Goal: Information Seeking & Learning: Learn about a topic

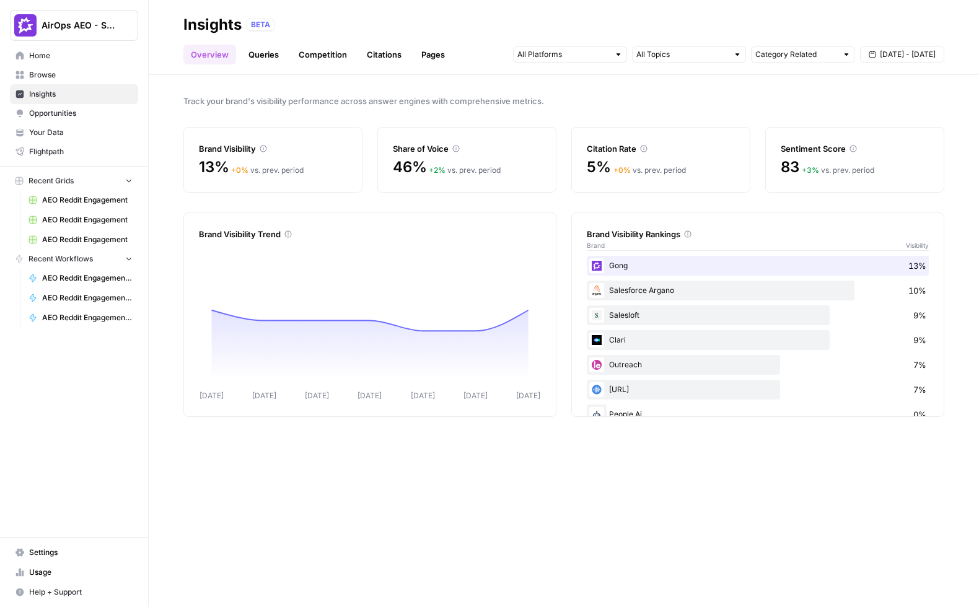
click at [172, 67] on header "Insights BETA Overview Queries Competition Citations Pages Category Related Sep…" at bounding box center [564, 37] width 831 height 75
click at [278, 143] on div "Brand Visibility" at bounding box center [273, 149] width 148 height 12
click at [268, 55] on link "Queries" at bounding box center [263, 55] width 45 height 20
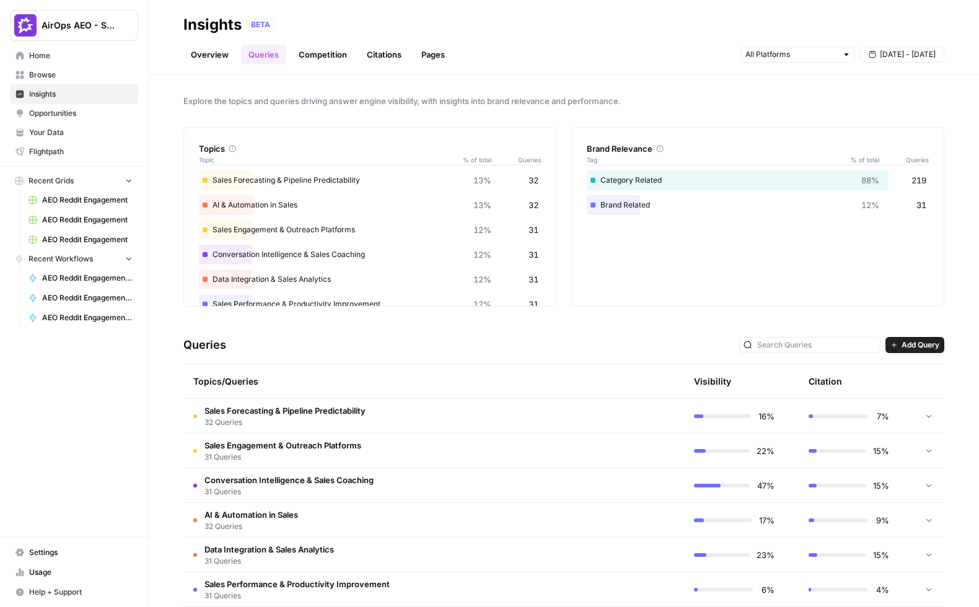
click at [67, 133] on span "Your Data" at bounding box center [81, 132] width 104 height 11
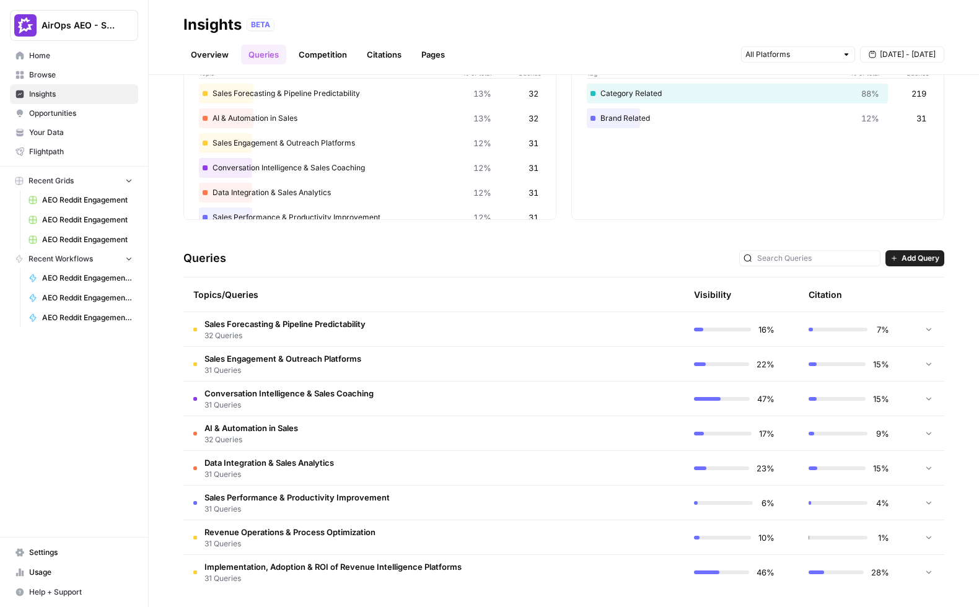
scroll to position [89, 0]
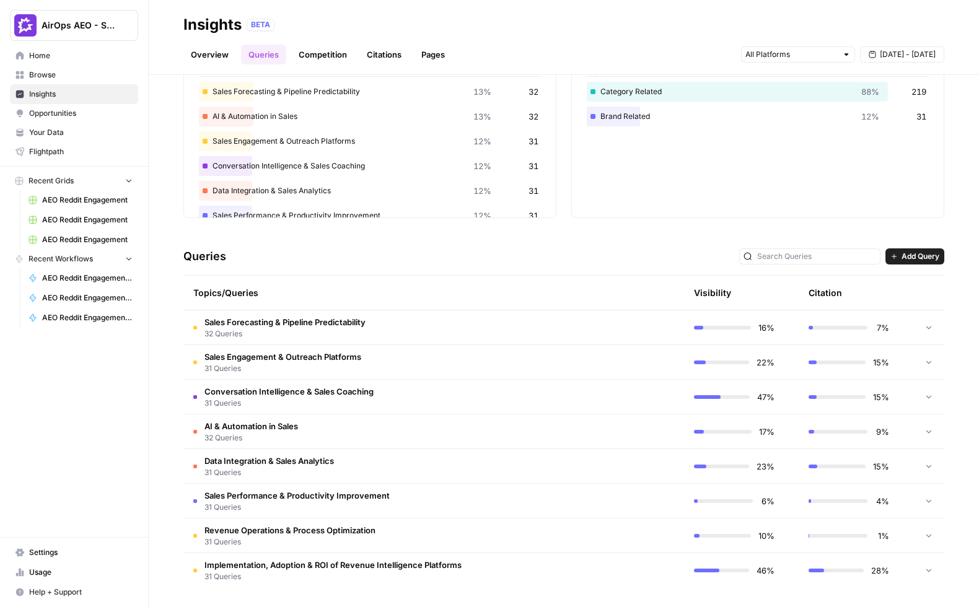
click at [433, 328] on td "Sales Forecasting & Pipeline Predictability 32 Queries" at bounding box center [374, 328] width 383 height 34
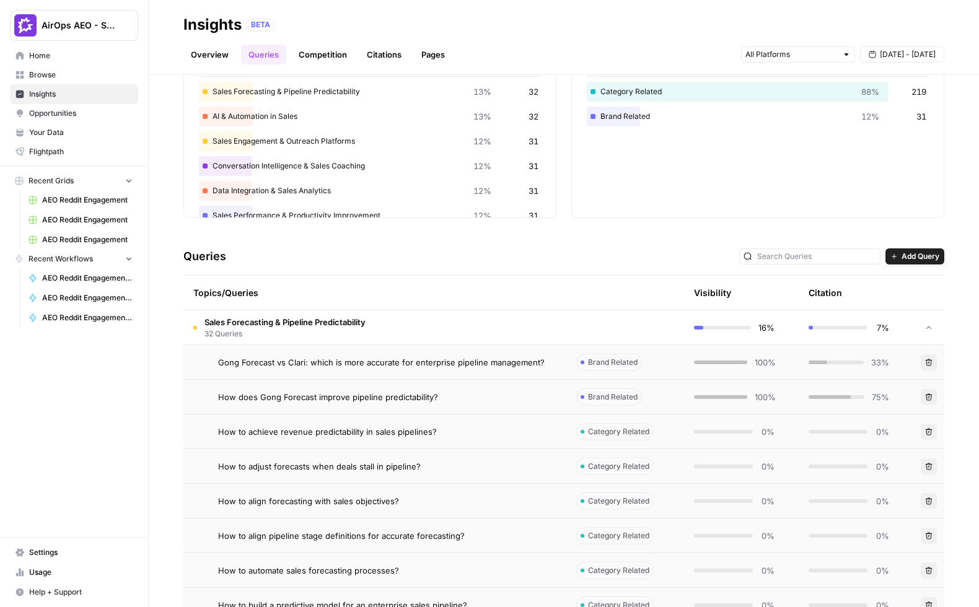
click at [475, 366] on span "Gong Forecast vs Clari: which is more accurate for enterprise pipeline manageme…" at bounding box center [381, 362] width 327 height 12
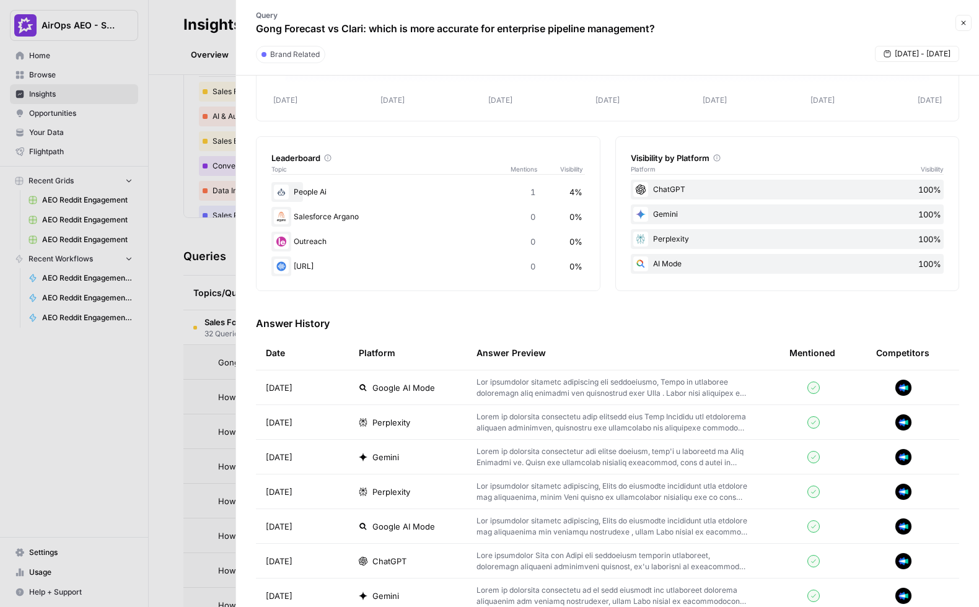
scroll to position [146, 0]
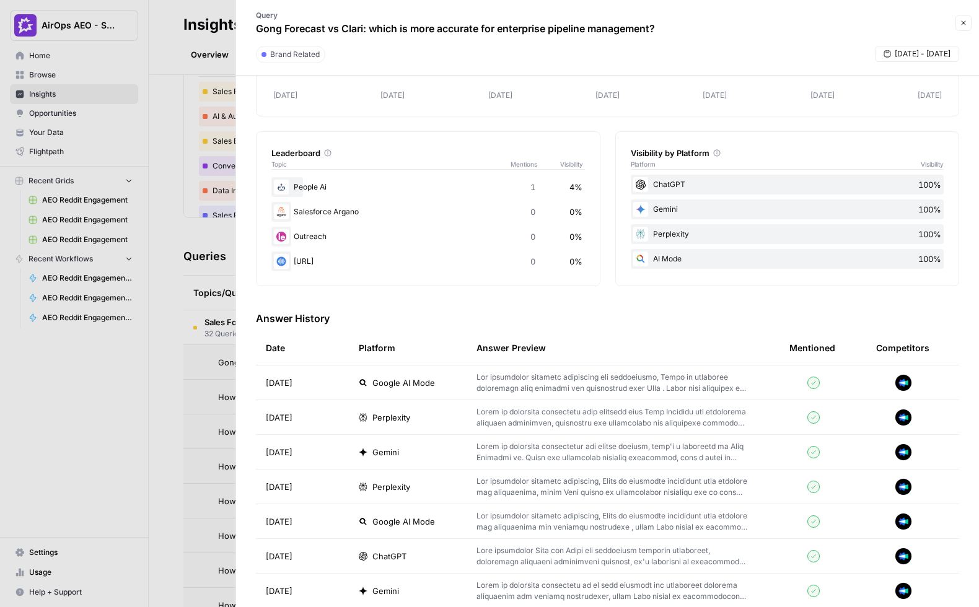
click at [457, 378] on td "Google AI Mode" at bounding box center [408, 383] width 118 height 34
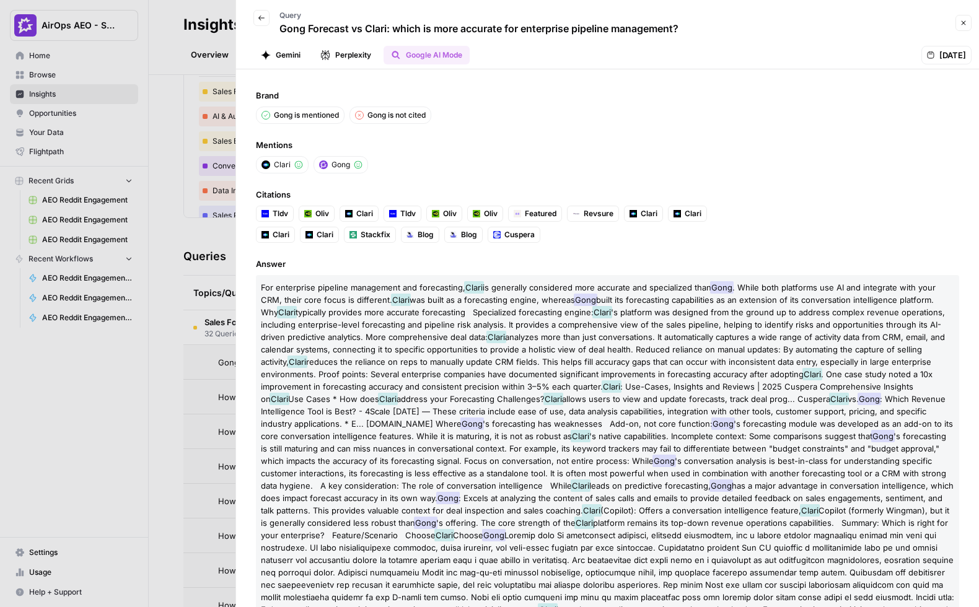
click at [260, 18] on icon "button" at bounding box center [261, 17] width 7 height 7
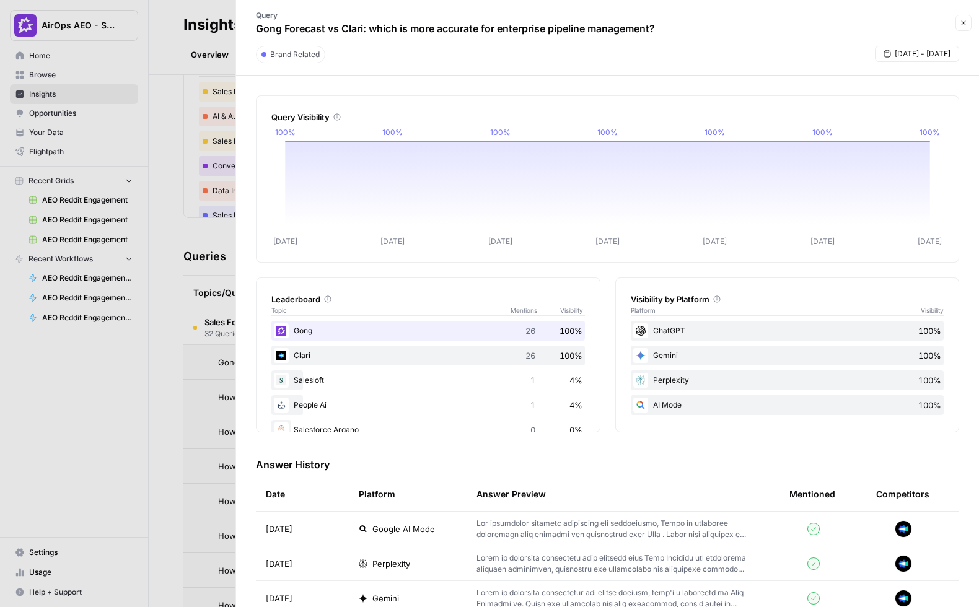
click at [204, 147] on div at bounding box center [489, 303] width 979 height 607
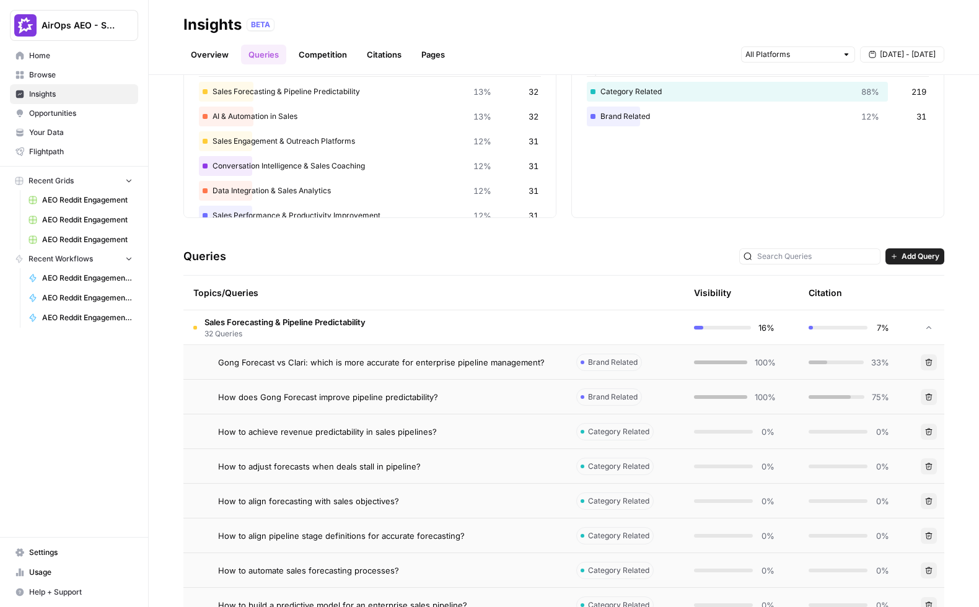
click at [381, 56] on link "Citations" at bounding box center [385, 55] width 50 height 20
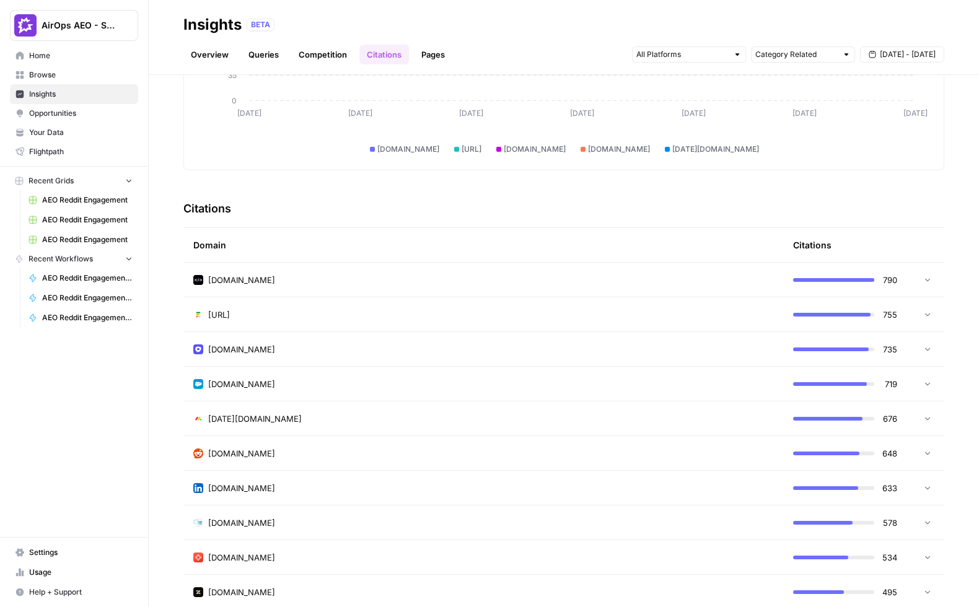
scroll to position [175, 0]
click at [511, 452] on div "reddit.com" at bounding box center [483, 452] width 580 height 12
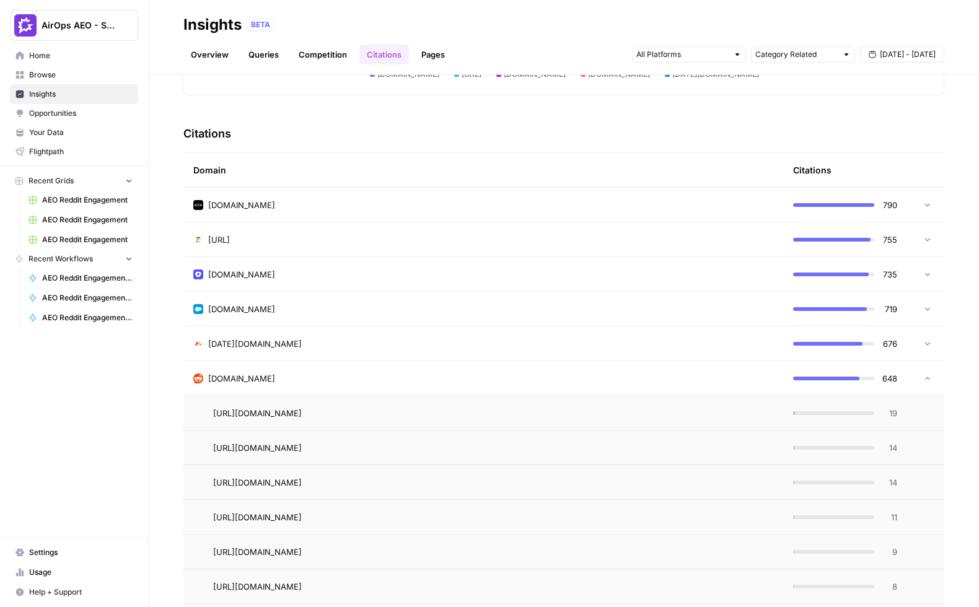
scroll to position [250, 0]
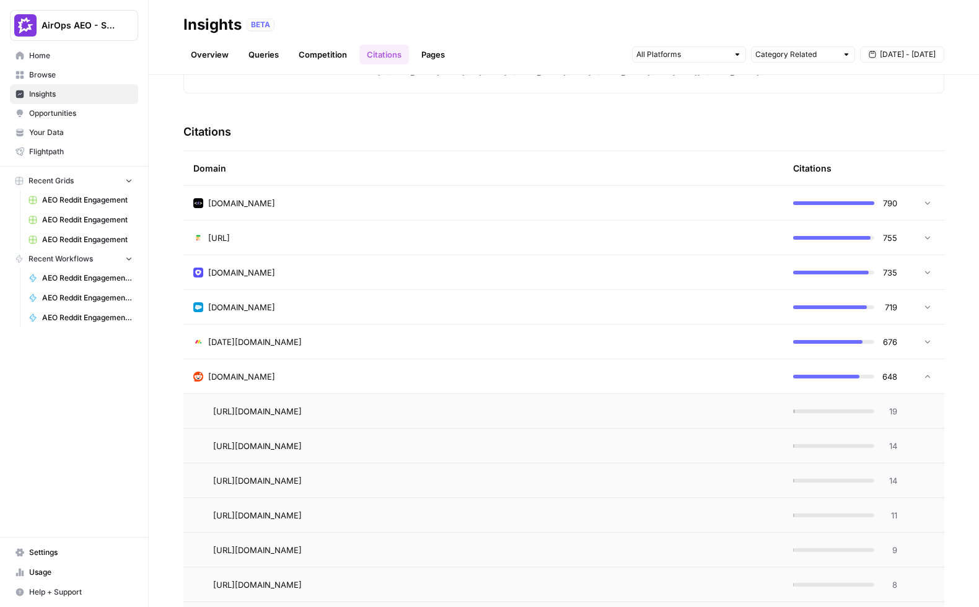
click at [898, 414] on td "19" at bounding box center [846, 411] width 124 height 34
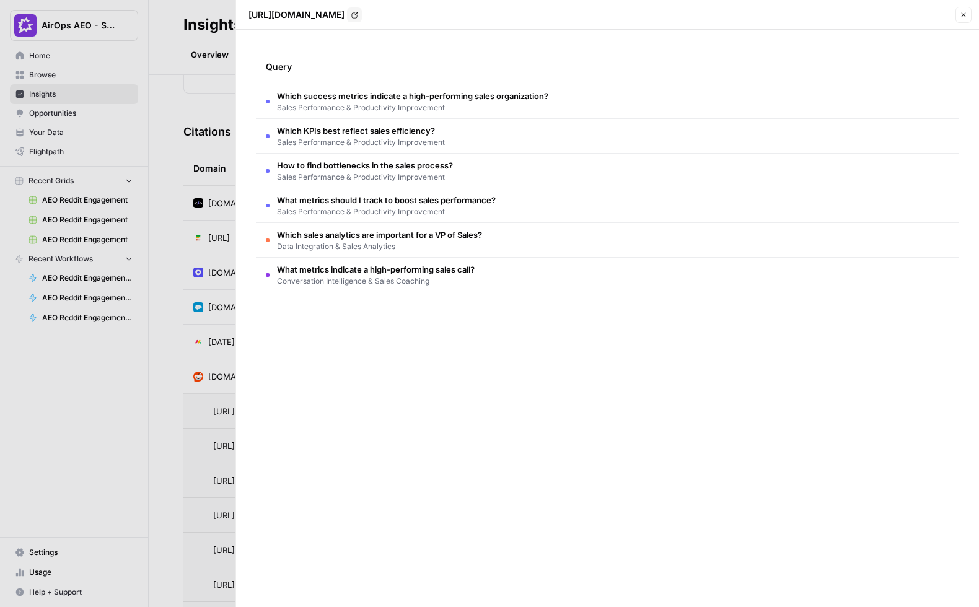
click at [200, 319] on div at bounding box center [489, 303] width 979 height 607
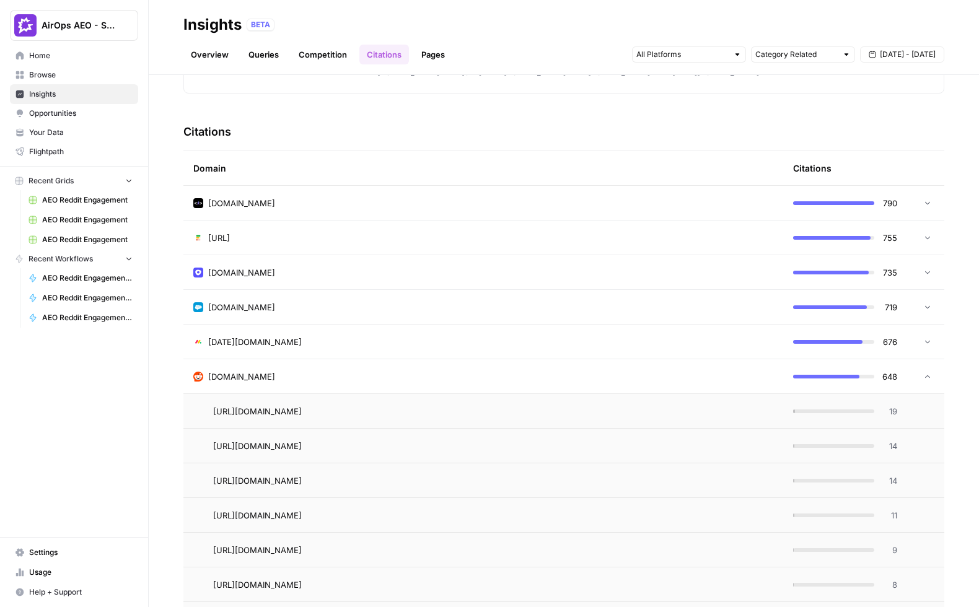
click at [712, 374] on div "reddit.com" at bounding box center [483, 377] width 580 height 12
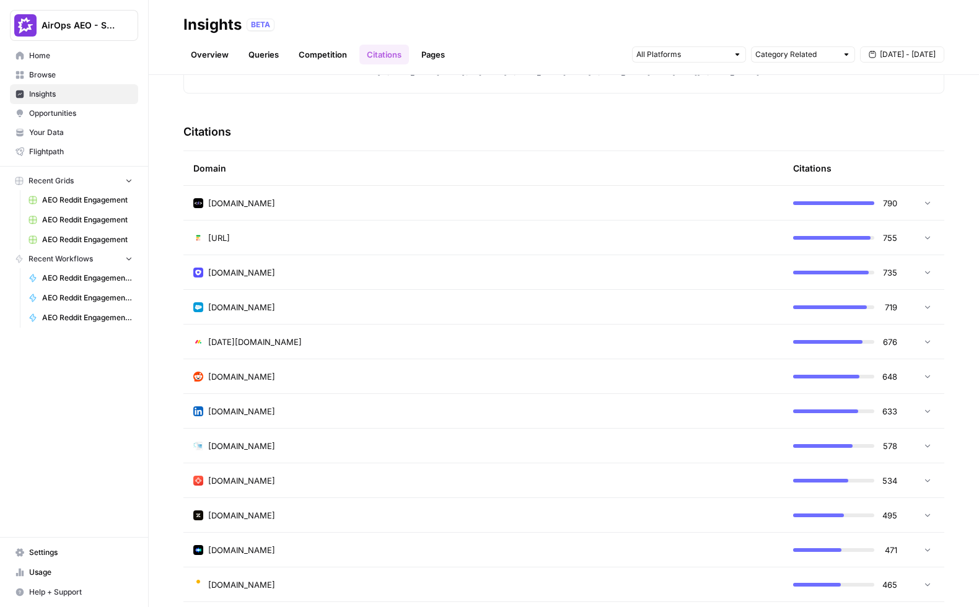
click at [46, 113] on span "Opportunities" at bounding box center [81, 113] width 104 height 11
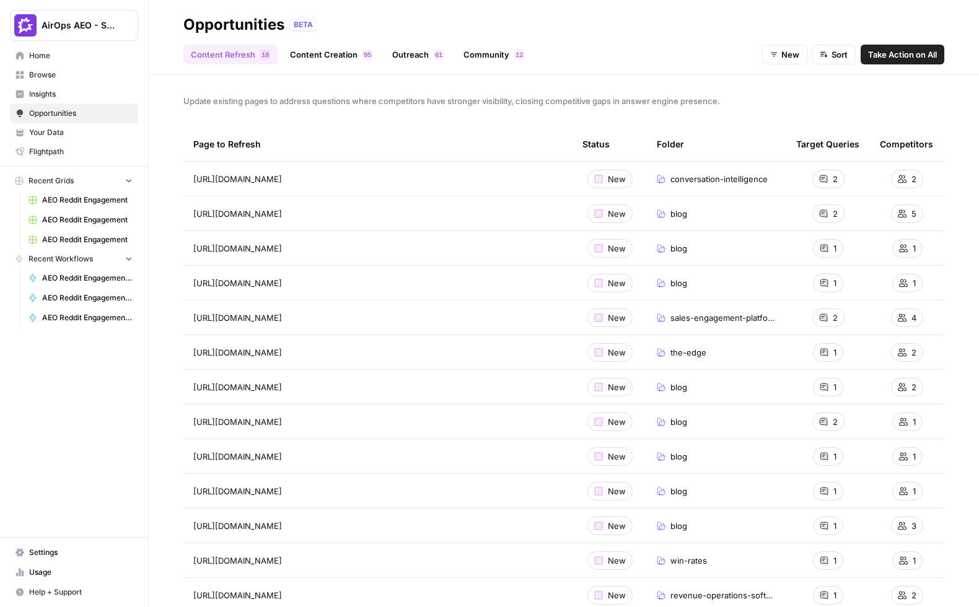
click at [338, 51] on link "Content Creation 5 9" at bounding box center [331, 55] width 97 height 20
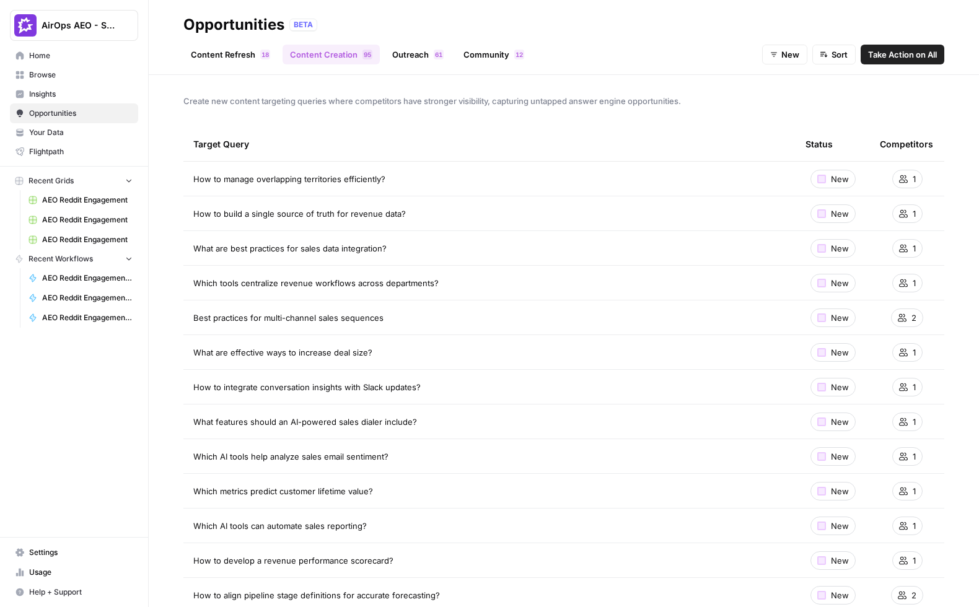
click at [418, 56] on link "Outreach 1 6" at bounding box center [418, 55] width 66 height 20
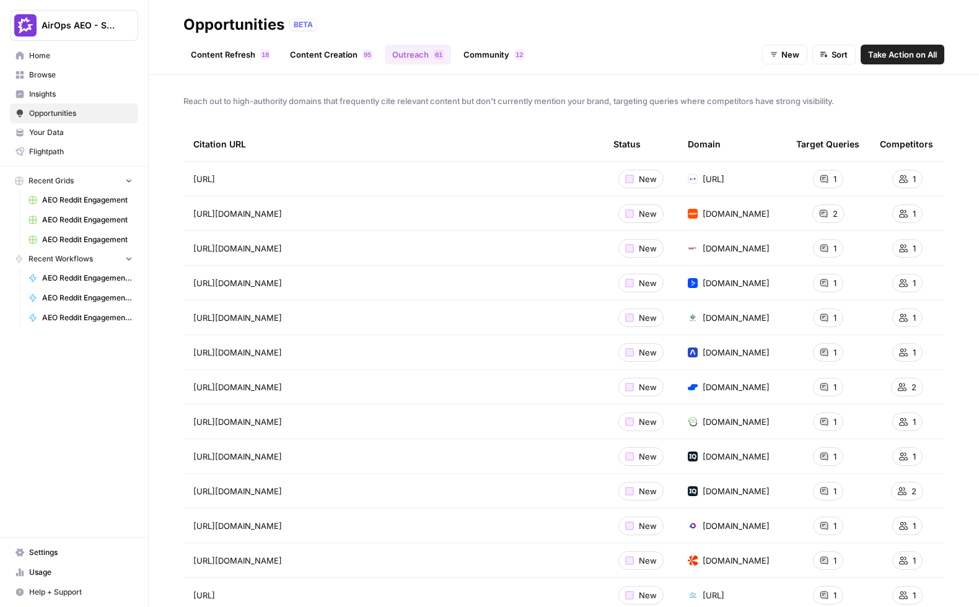
click at [475, 59] on link "Community 2 1" at bounding box center [494, 55] width 76 height 20
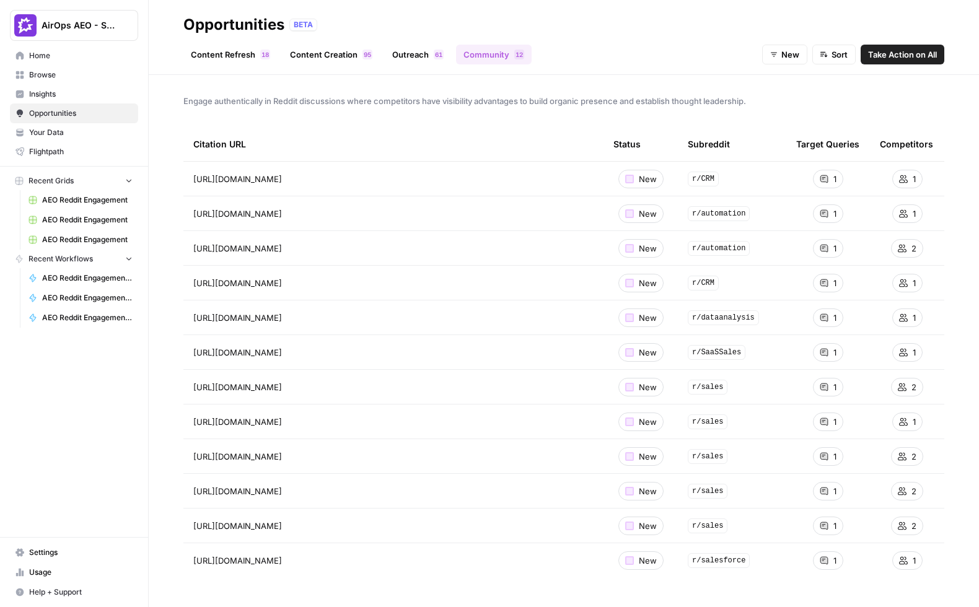
click at [219, 56] on link "Content Refresh 8 1" at bounding box center [230, 55] width 94 height 20
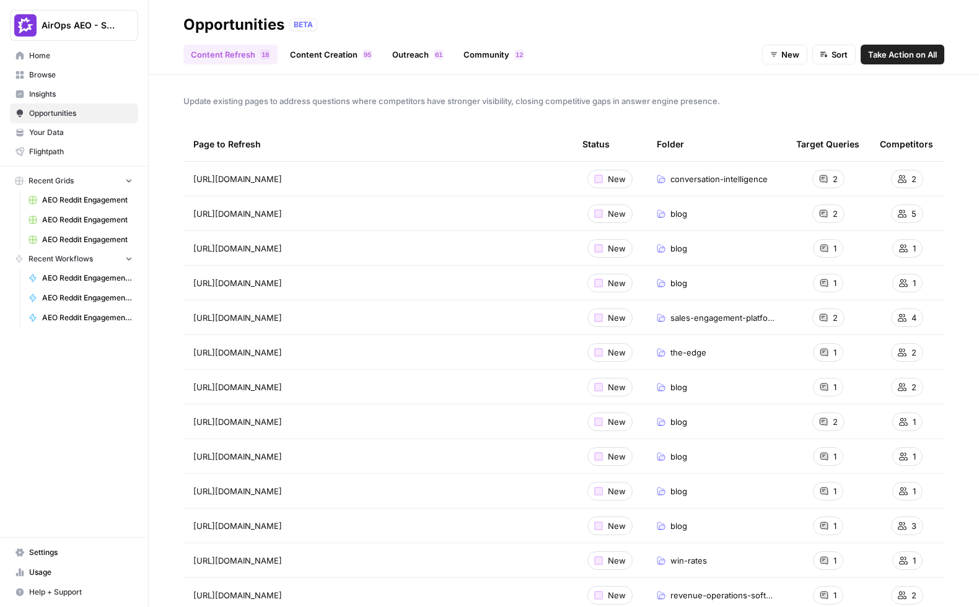
click at [341, 52] on link "Content Creation 5 9" at bounding box center [331, 55] width 97 height 20
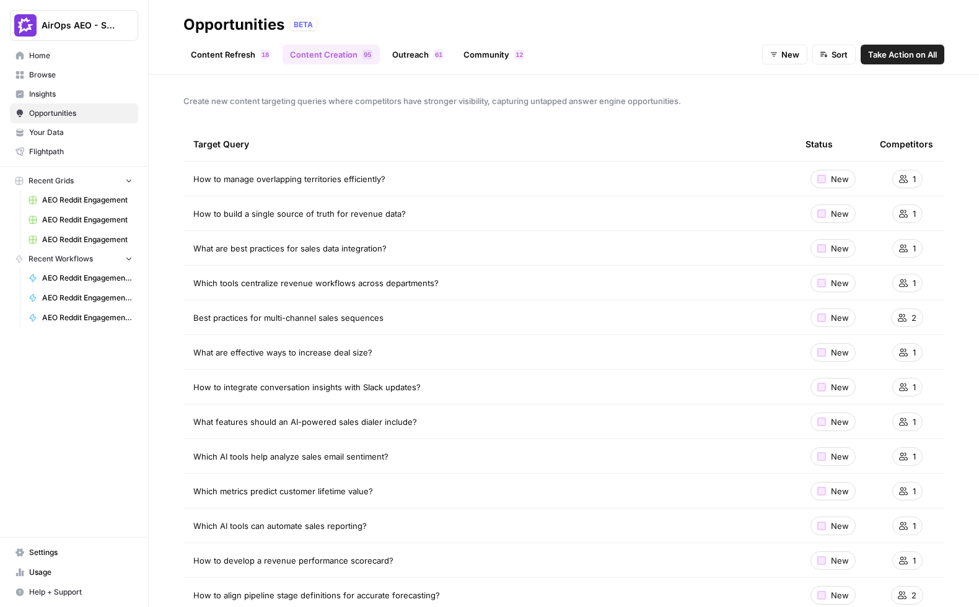
click at [412, 52] on link "Outreach 1 6" at bounding box center [418, 55] width 66 height 20
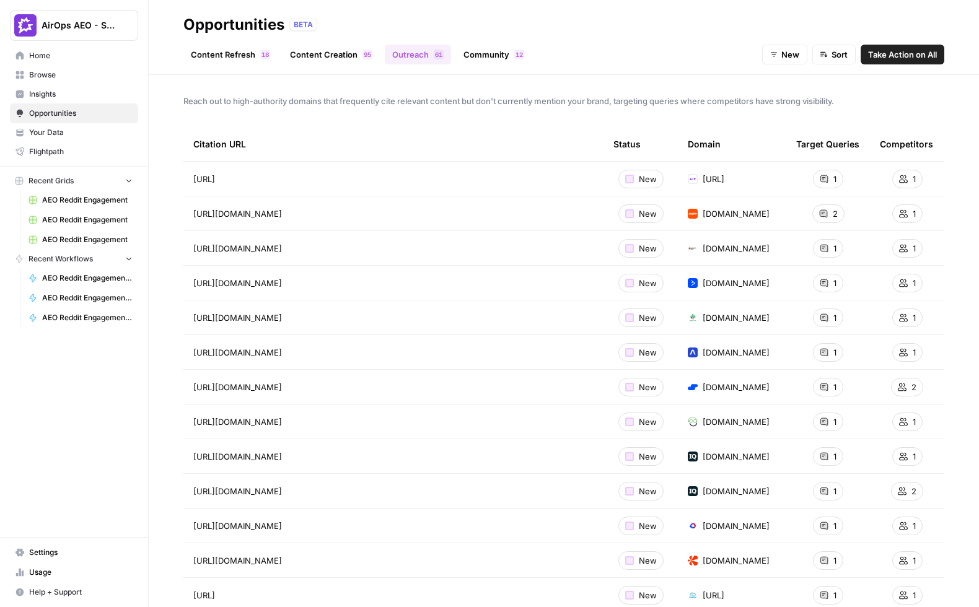
click at [483, 51] on link "Community 2 1" at bounding box center [494, 55] width 76 height 20
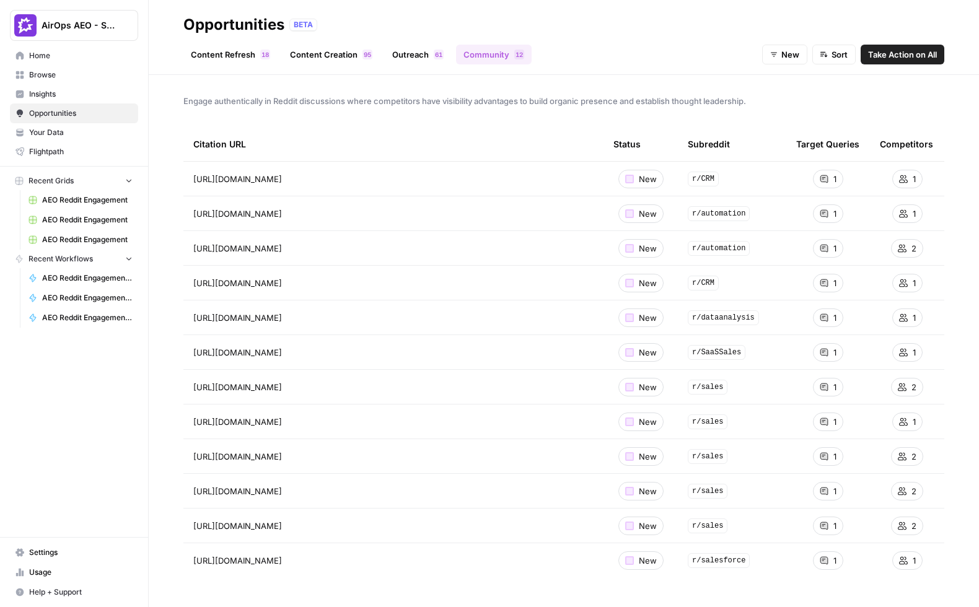
click at [914, 60] on span "Take Action on All" at bounding box center [902, 54] width 69 height 12
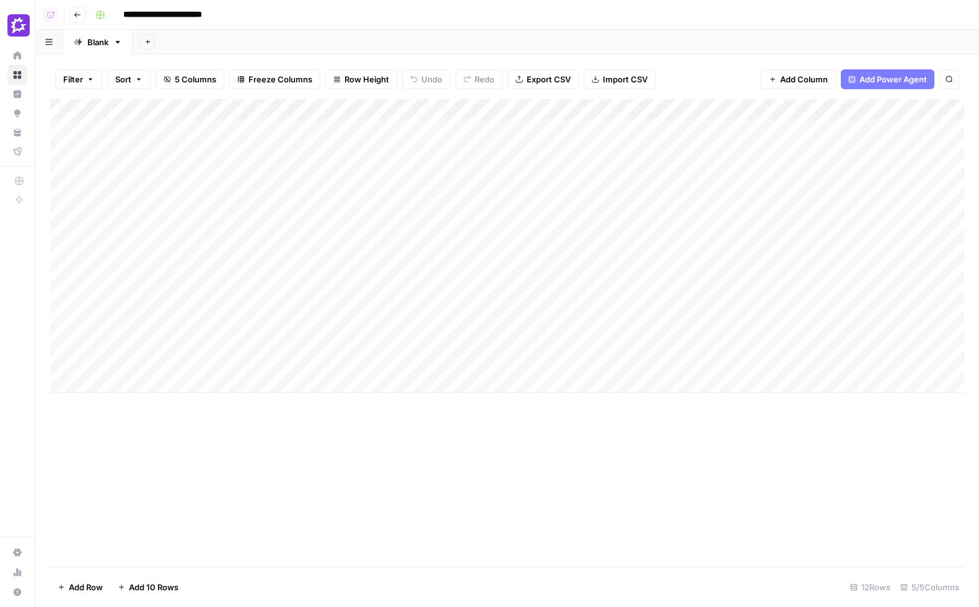
click at [426, 131] on div "Add Column" at bounding box center [507, 246] width 914 height 294
click at [466, 113] on div "Add Column" at bounding box center [507, 246] width 914 height 294
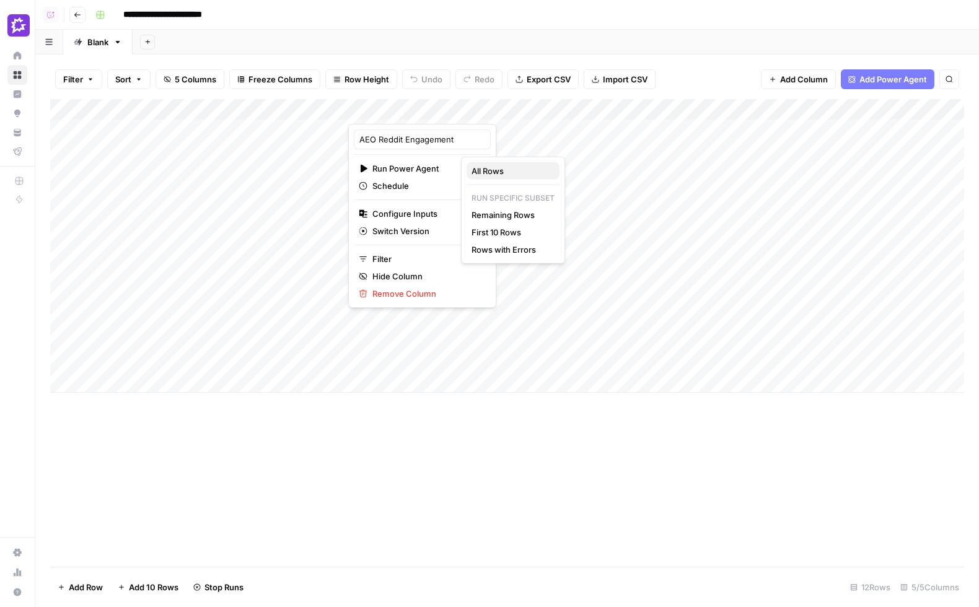
click at [489, 170] on span "All Rows" at bounding box center [511, 171] width 78 height 12
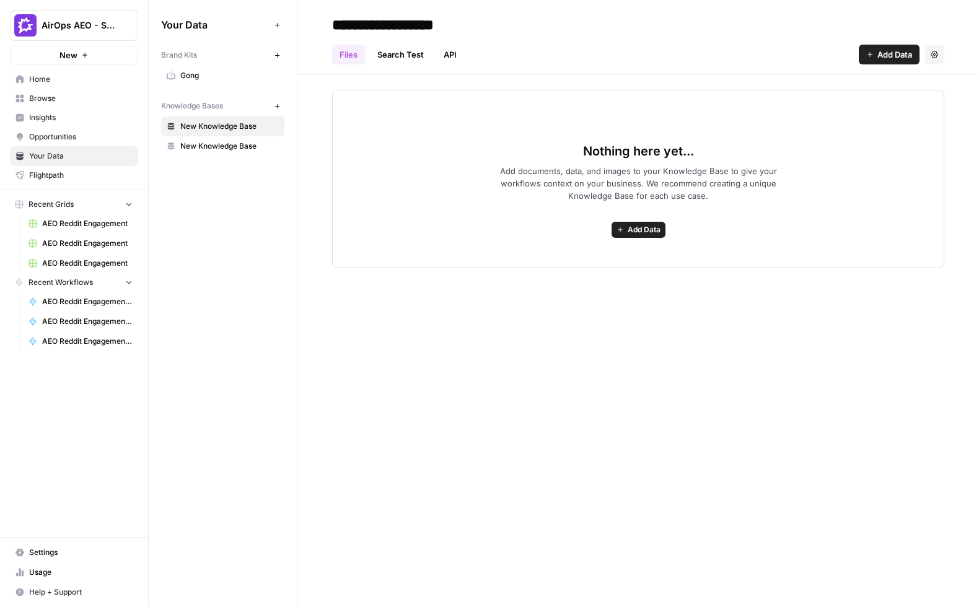
click at [215, 74] on span "Gong" at bounding box center [229, 75] width 99 height 11
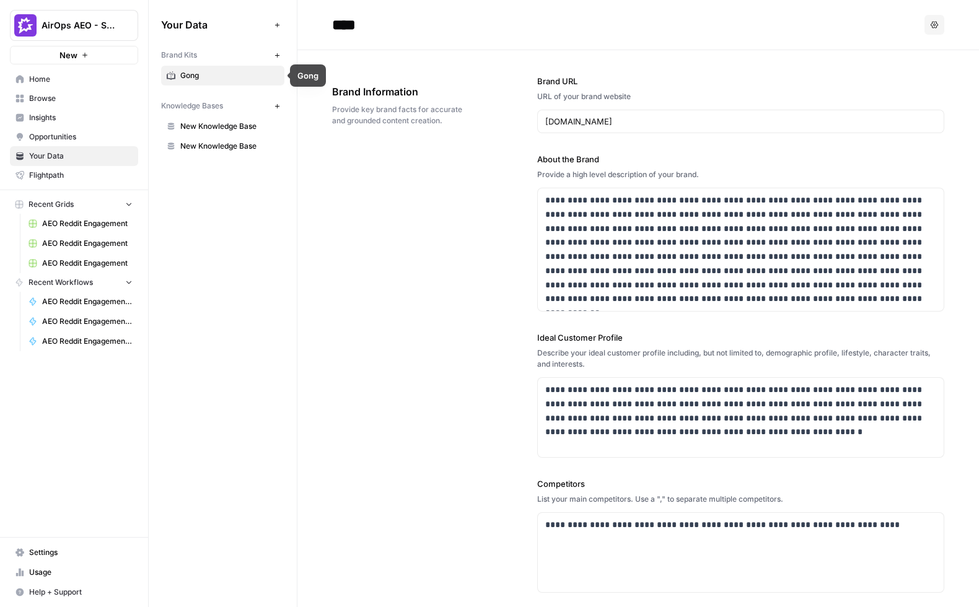
click at [210, 107] on span "Knowledge Bases" at bounding box center [192, 105] width 62 height 11
click at [216, 131] on link "New Knowledge Base" at bounding box center [222, 127] width 123 height 20
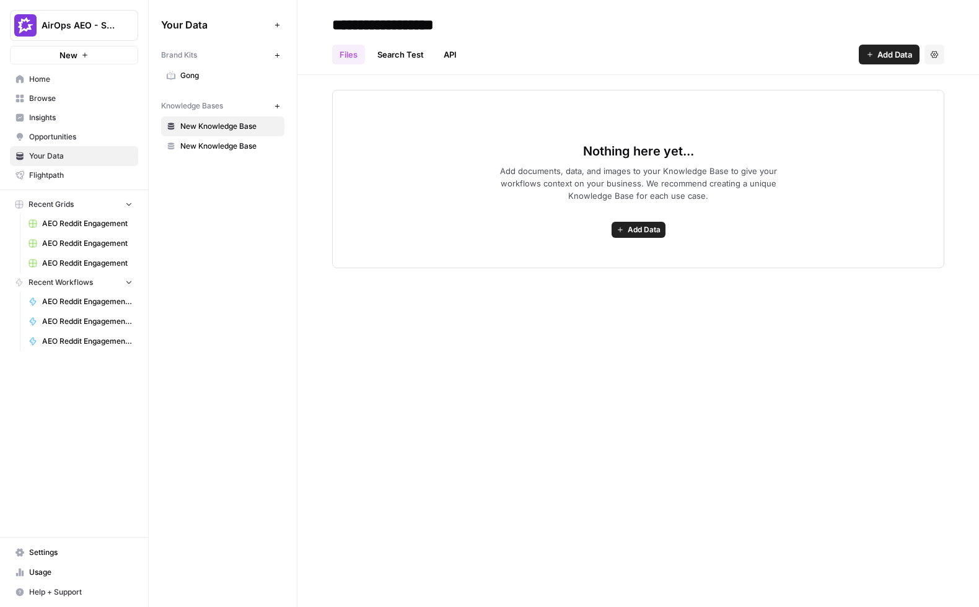
click at [624, 229] on button "Add Data" at bounding box center [639, 230] width 54 height 16
click at [457, 58] on link "API" at bounding box center [450, 55] width 28 height 20
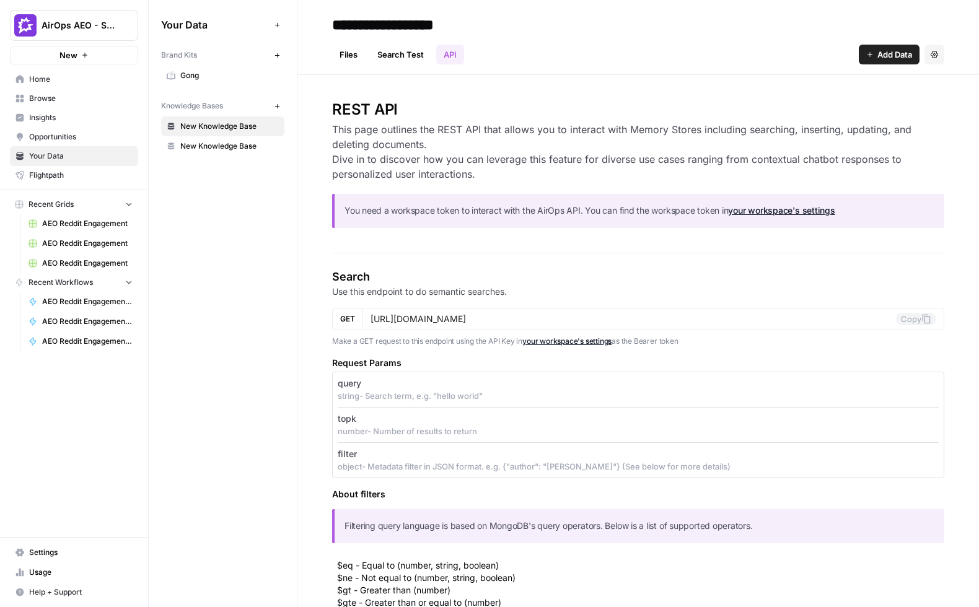
click at [338, 59] on link "Files" at bounding box center [348, 55] width 33 height 20
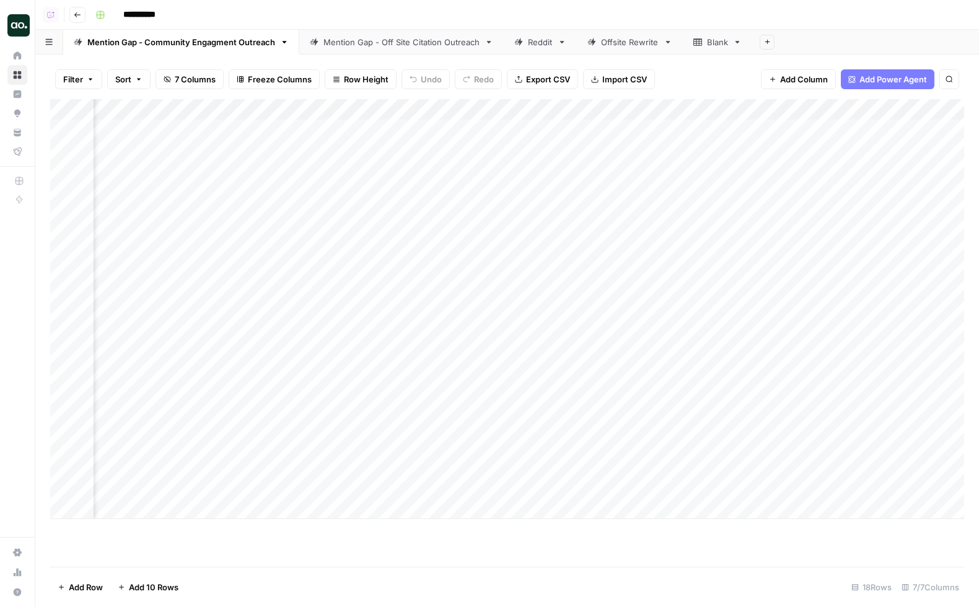
scroll to position [0, 911]
click at [867, 129] on div "Add Column" at bounding box center [507, 309] width 914 height 420
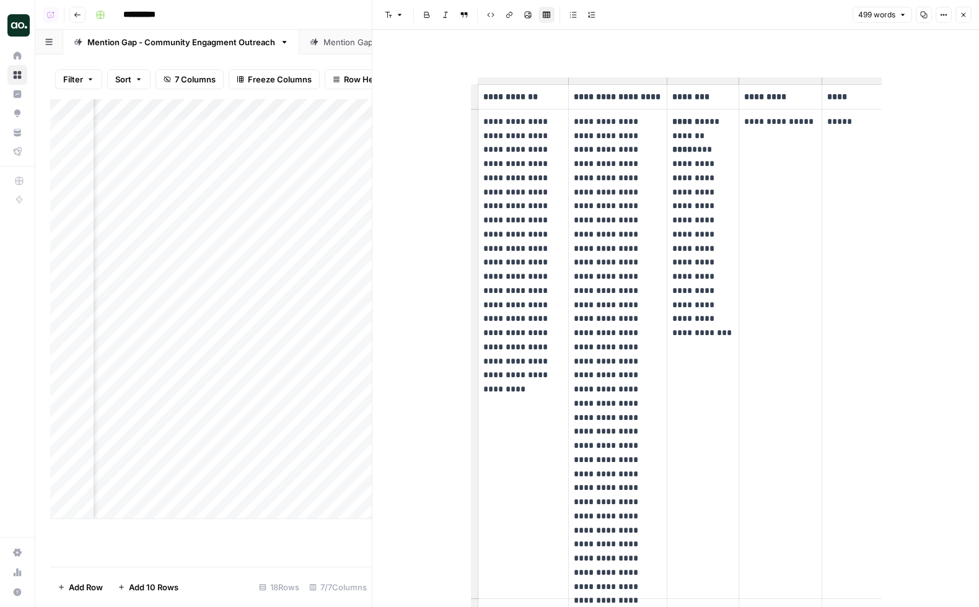
scroll to position [0, 63]
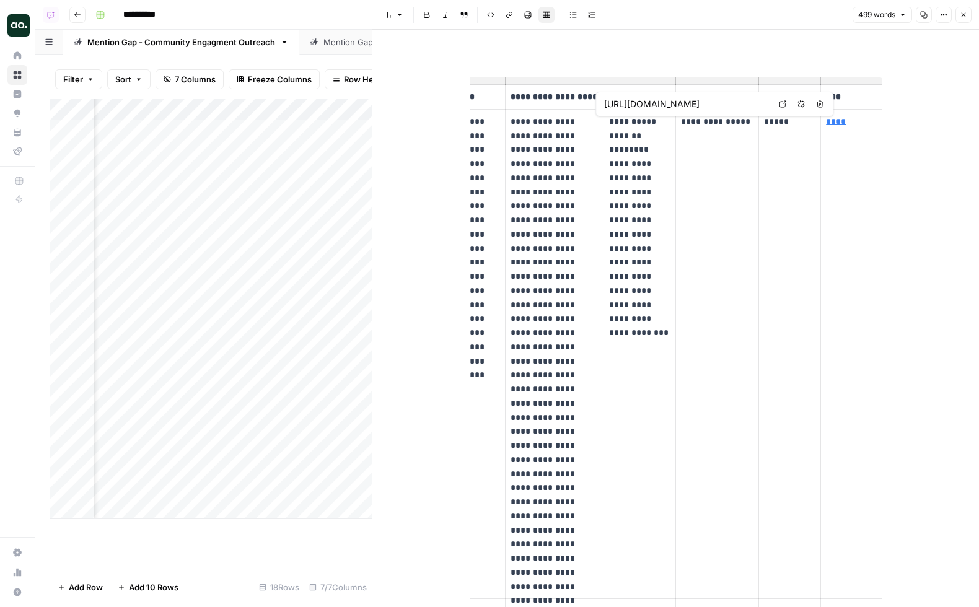
click at [783, 102] on icon at bounding box center [782, 103] width 7 height 7
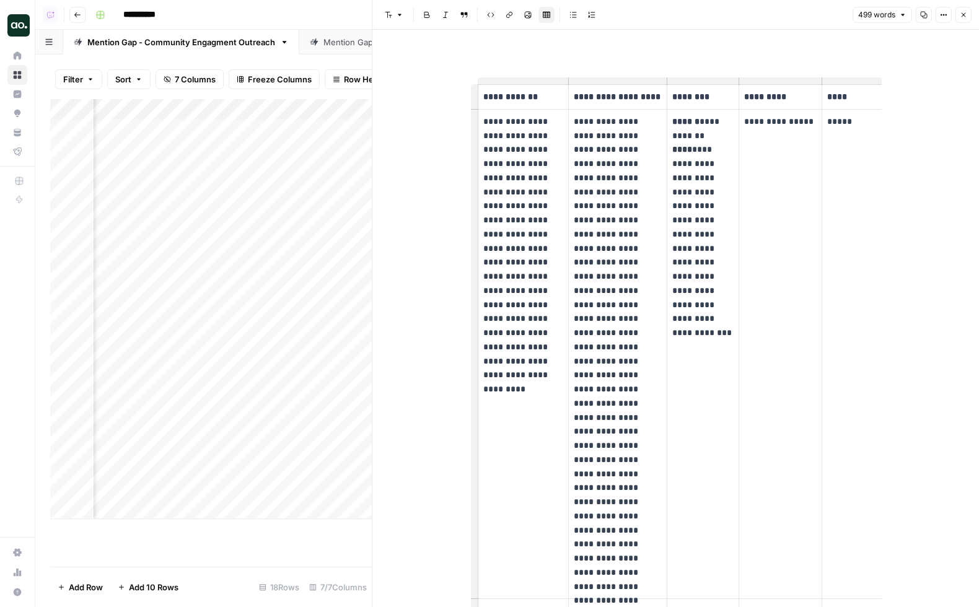
click at [718, 143] on p "**********" at bounding box center [703, 220] width 61 height 211
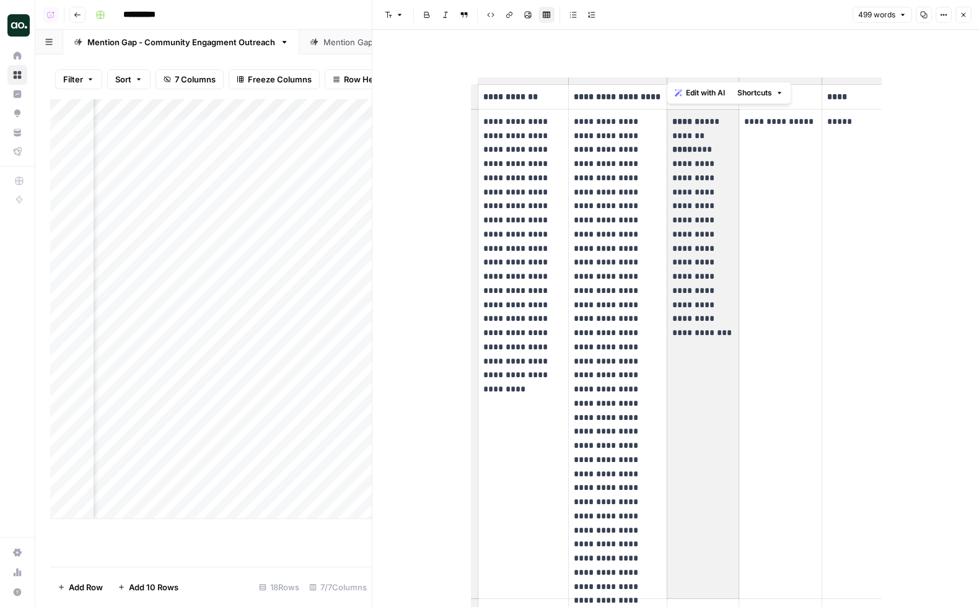
drag, startPoint x: 689, startPoint y: 131, endPoint x: 701, endPoint y: 216, distance: 85.8
click at [701, 216] on p "**********" at bounding box center [703, 220] width 61 height 211
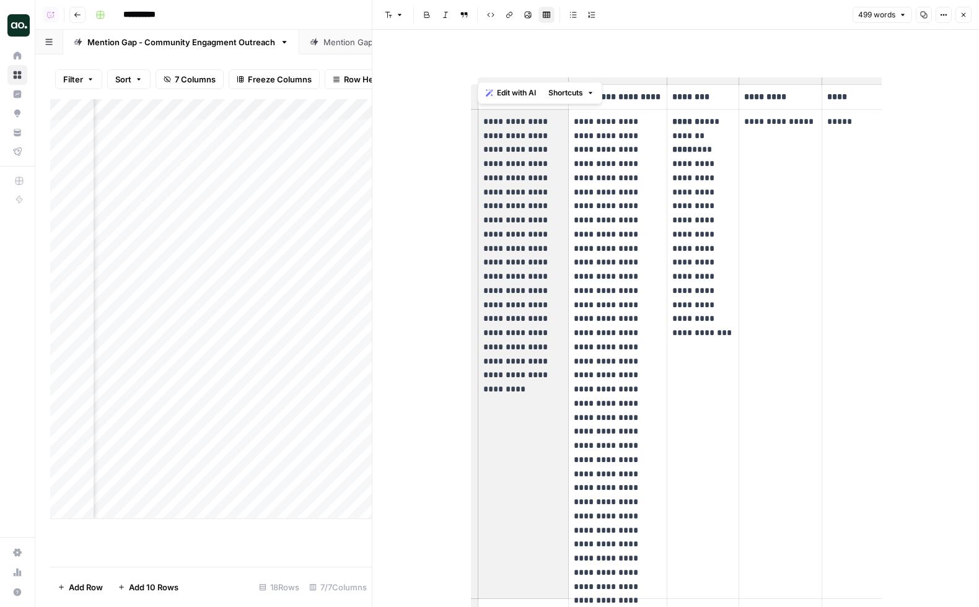
drag, startPoint x: 483, startPoint y: 122, endPoint x: 527, endPoint y: 208, distance: 96.2
click at [527, 208] on p "**********" at bounding box center [523, 242] width 81 height 254
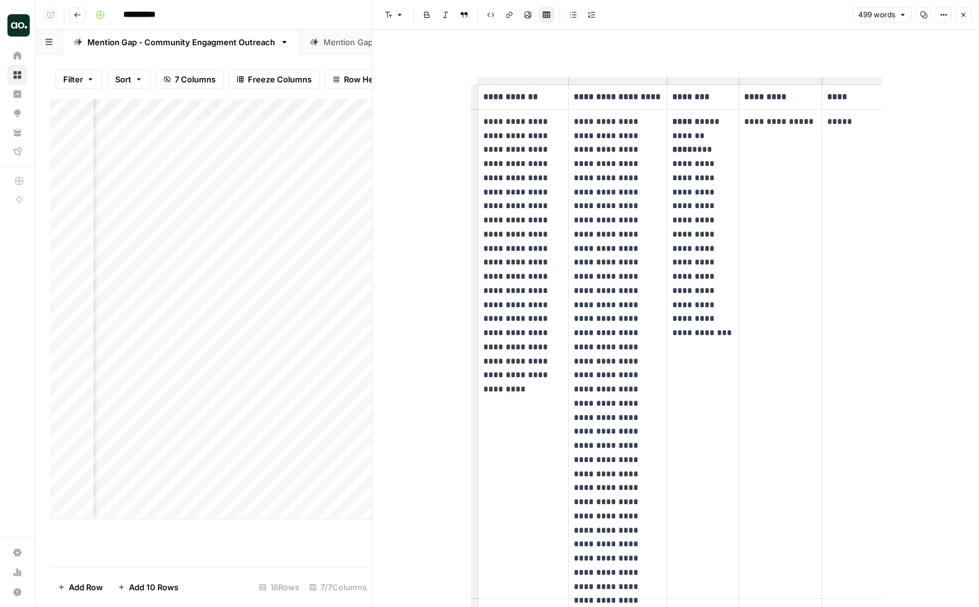
click at [537, 194] on p "**********" at bounding box center [523, 242] width 81 height 254
click at [963, 17] on icon "button" at bounding box center [963, 14] width 7 height 7
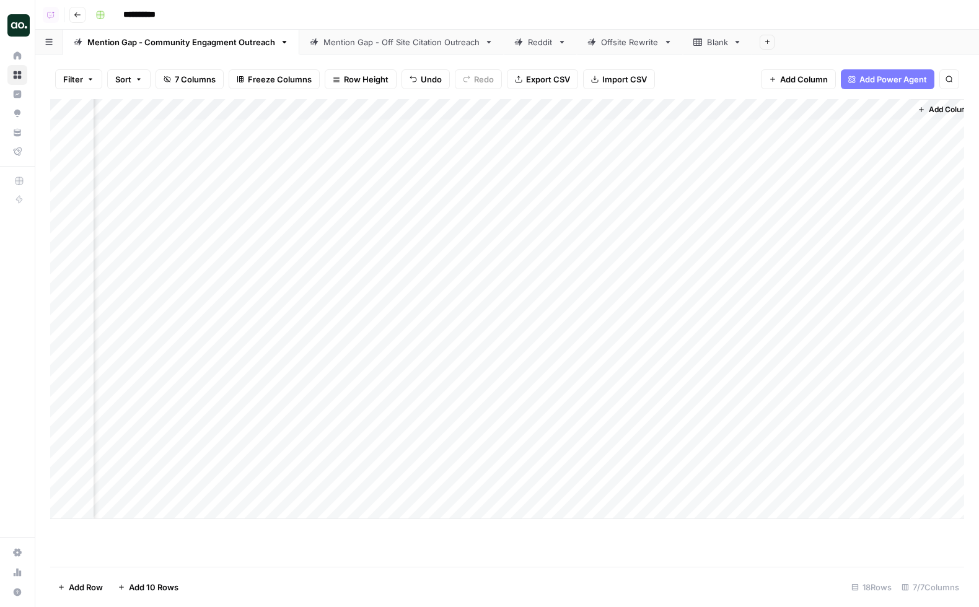
scroll to position [0, 896]
click at [348, 46] on div "Mention Gap - Off Site Citation Outreach" at bounding box center [402, 42] width 156 height 12
click at [866, 128] on div "Add Column" at bounding box center [507, 309] width 914 height 420
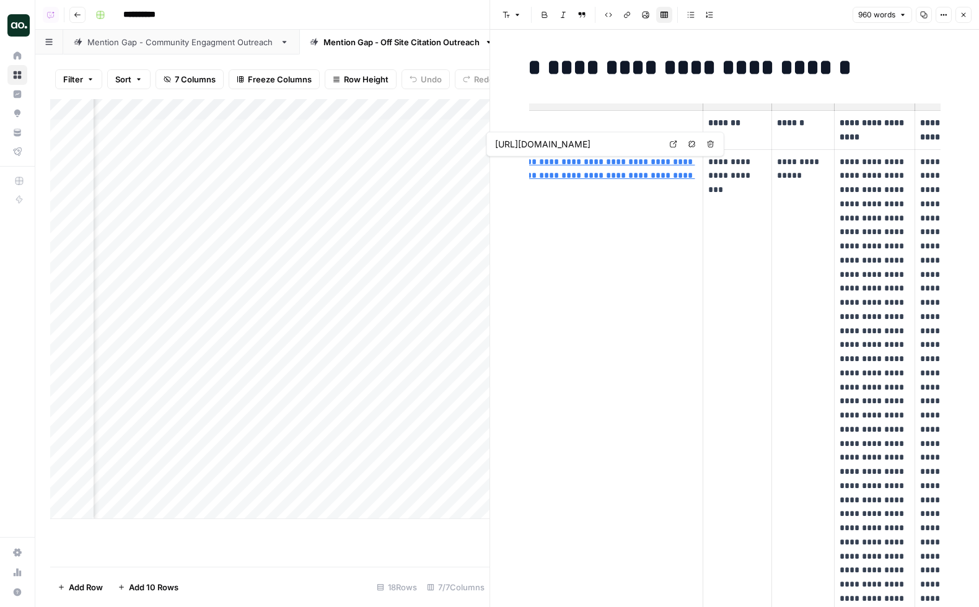
scroll to position [0, 97]
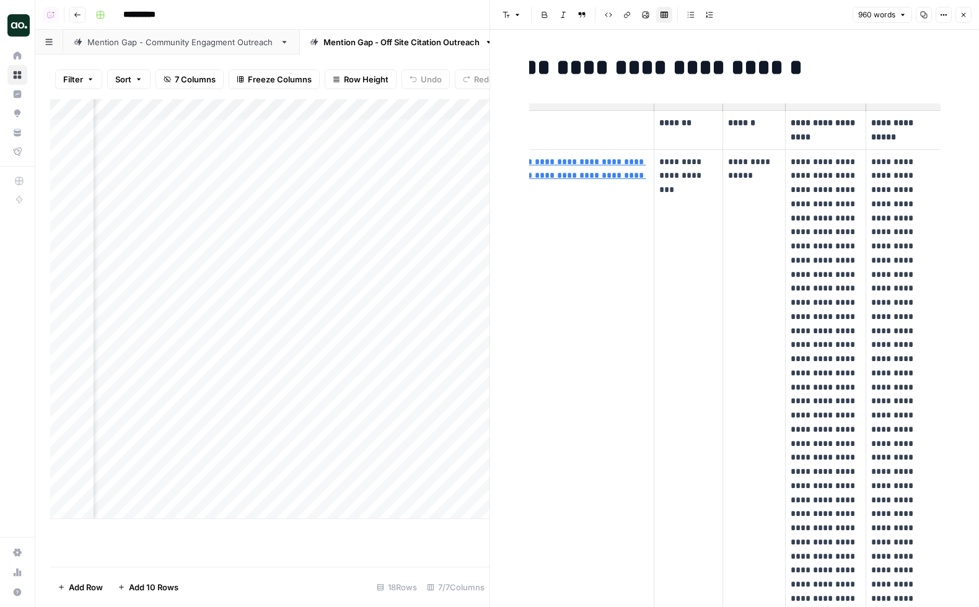
click at [675, 181] on p "**********" at bounding box center [689, 176] width 58 height 42
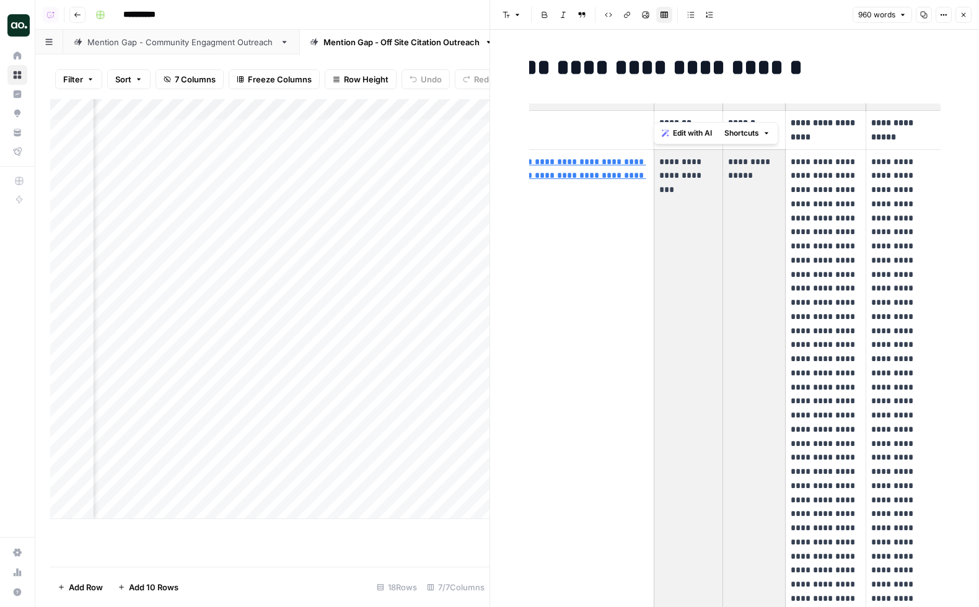
drag, startPoint x: 765, startPoint y: 182, endPoint x: 665, endPoint y: 162, distance: 101.9
click at [665, 162] on tr "**********" at bounding box center [690, 457] width 501 height 617
click at [679, 164] on p "**********" at bounding box center [689, 176] width 58 height 42
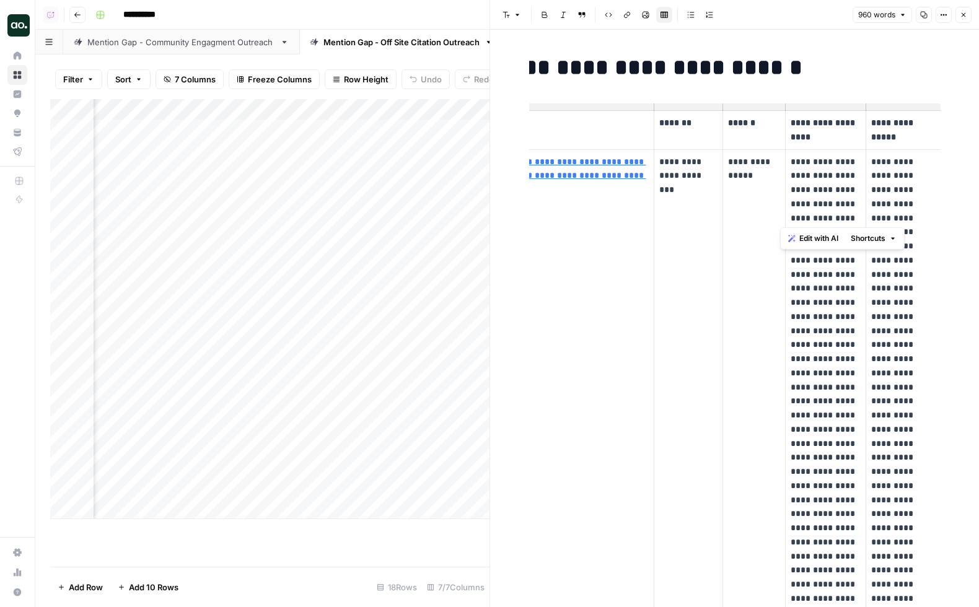
drag, startPoint x: 870, startPoint y: 159, endPoint x: 906, endPoint y: 221, distance: 72.2
click at [906, 221] on p "**********" at bounding box center [904, 444] width 64 height 578
click at [966, 14] on icon "button" at bounding box center [963, 14] width 7 height 7
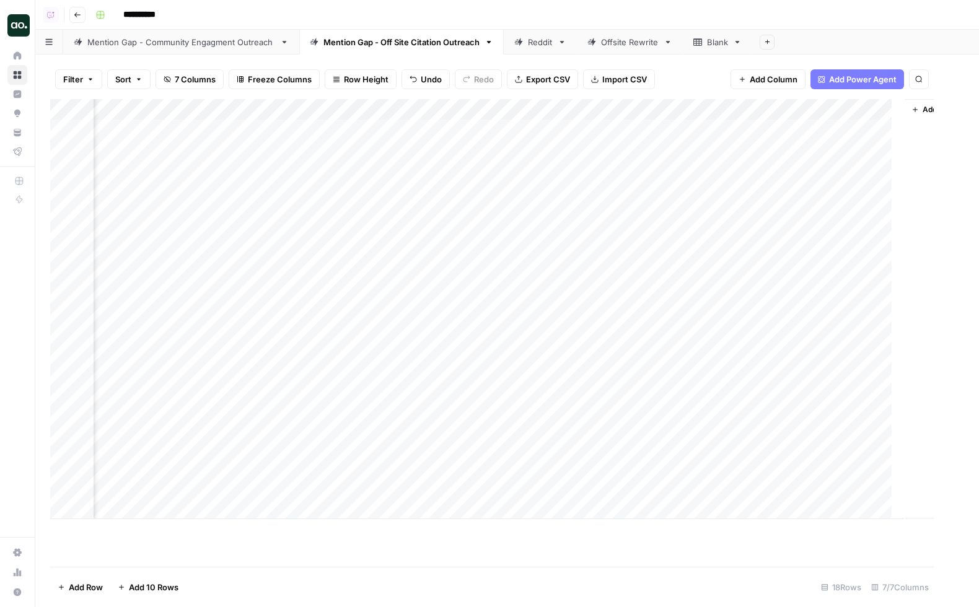
scroll to position [0, 237]
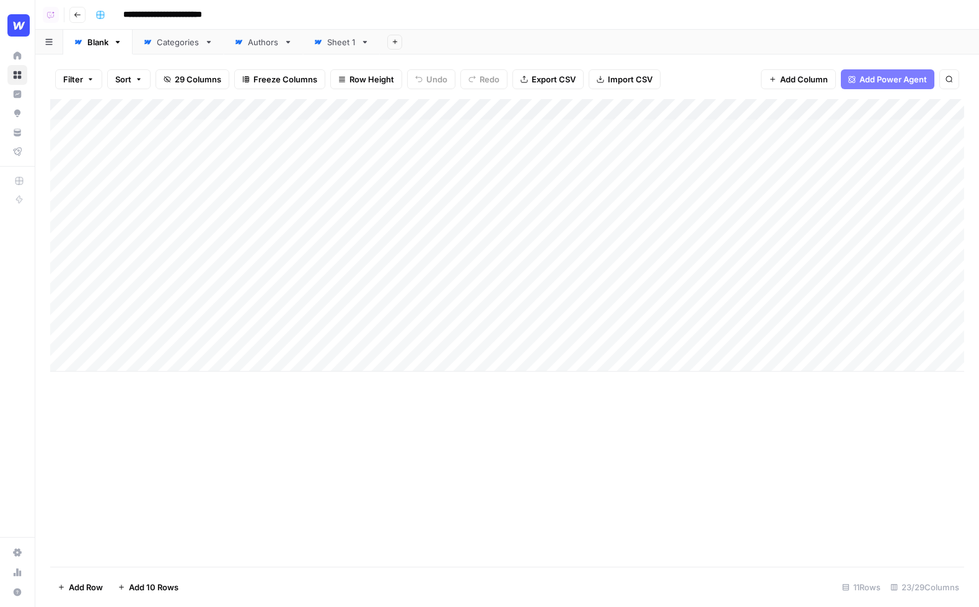
drag, startPoint x: 122, startPoint y: 129, endPoint x: 176, endPoint y: 319, distance: 197.8
click at [176, 319] on div "Add Column" at bounding box center [507, 235] width 914 height 273
click at [590, 126] on div "Add Column" at bounding box center [507, 235] width 914 height 273
click at [629, 150] on div "Add Column" at bounding box center [507, 235] width 914 height 273
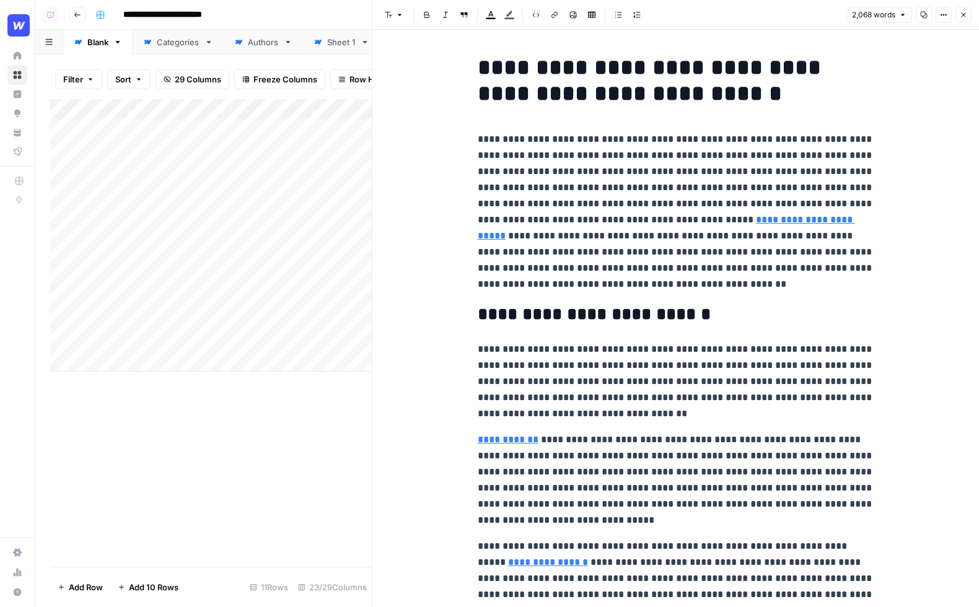
click at [592, 285] on p "**********" at bounding box center [676, 211] width 397 height 161
click at [570, 287] on p "**********" at bounding box center [676, 211] width 397 height 161
drag, startPoint x: 566, startPoint y: 286, endPoint x: 479, endPoint y: 139, distance: 170.6
click at [479, 139] on p "**********" at bounding box center [676, 211] width 397 height 161
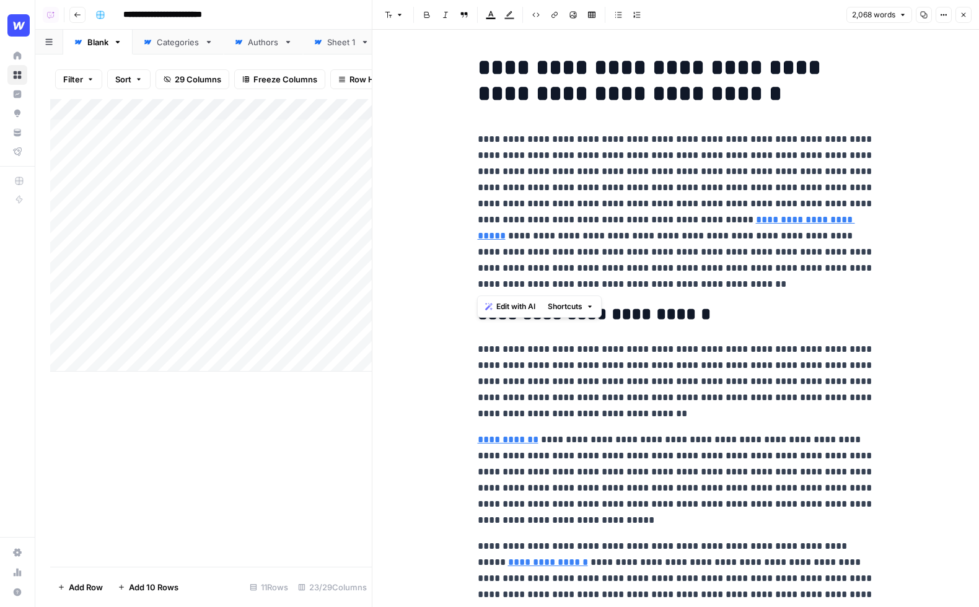
click at [511, 306] on span "Edit with AI" at bounding box center [516, 306] width 39 height 11
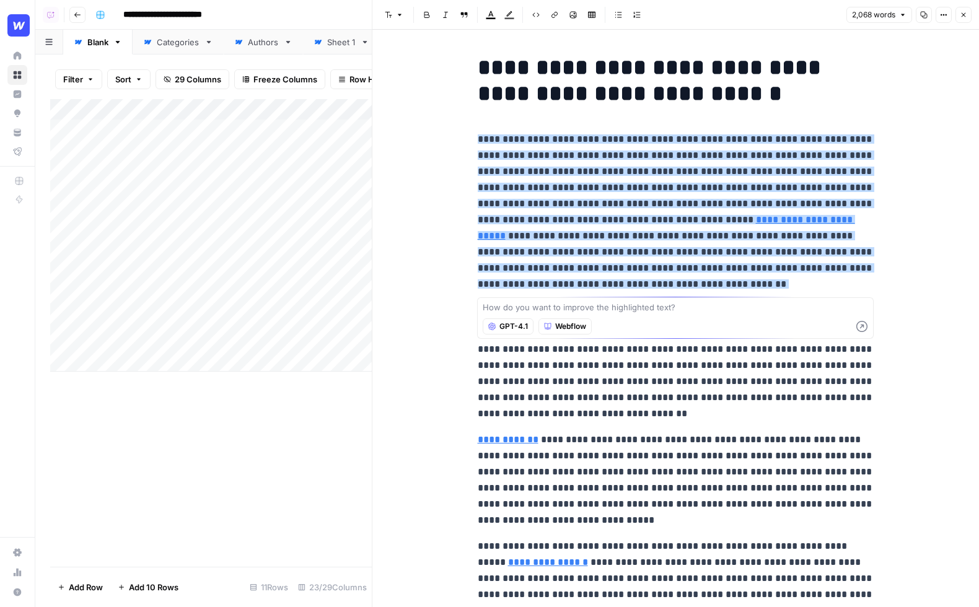
click at [530, 310] on textarea at bounding box center [676, 307] width 386 height 12
click at [690, 159] on span "**********" at bounding box center [676, 180] width 397 height 90
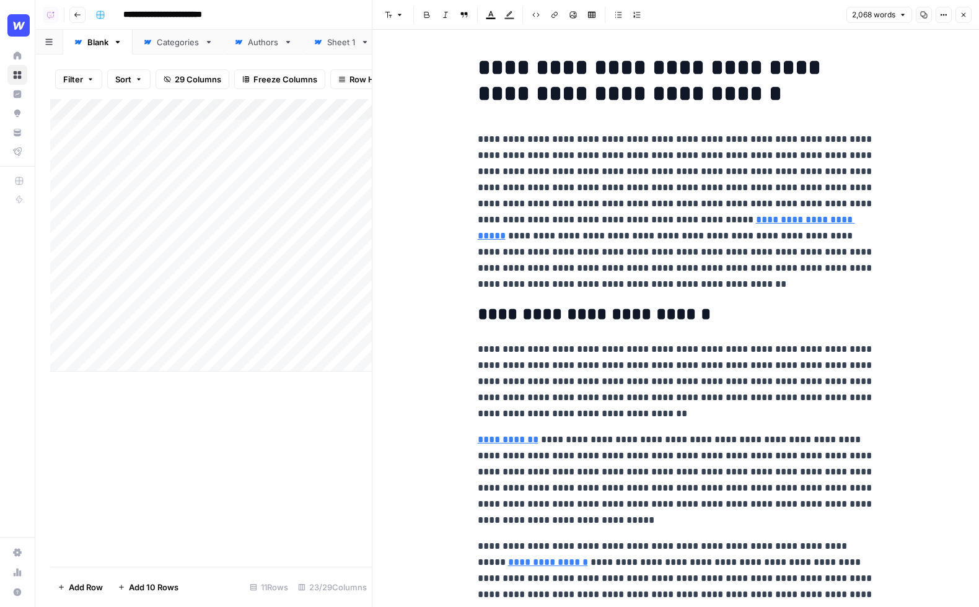
click at [964, 15] on icon "button" at bounding box center [963, 14] width 7 height 7
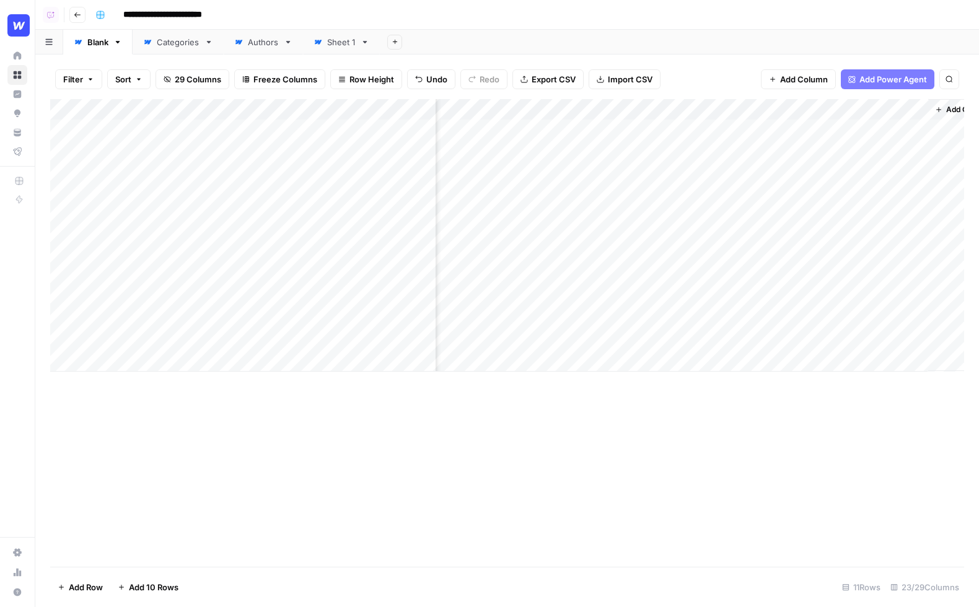
scroll to position [0, 1845]
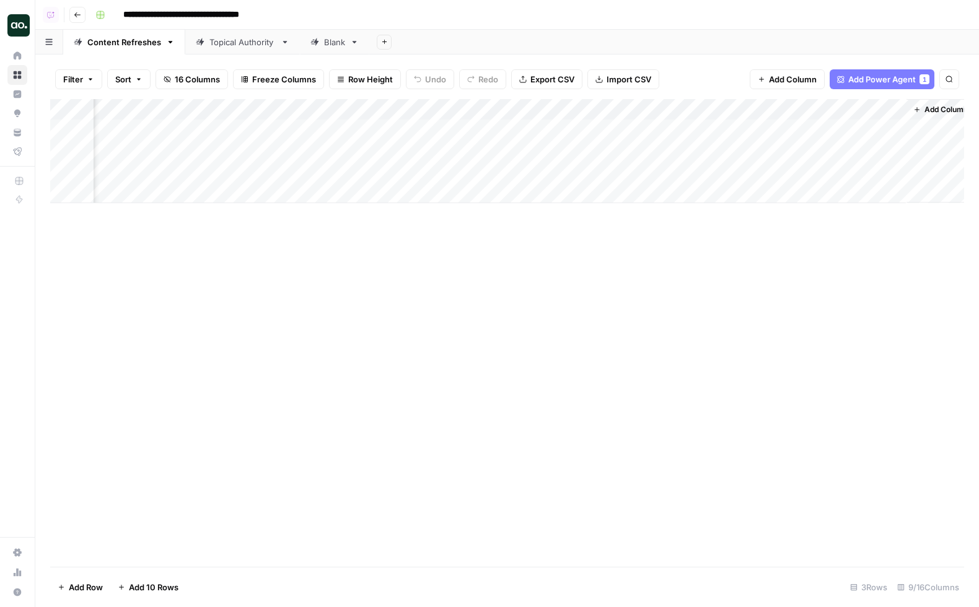
scroll to position [0, 358]
click at [884, 131] on div "Add Column" at bounding box center [507, 151] width 914 height 104
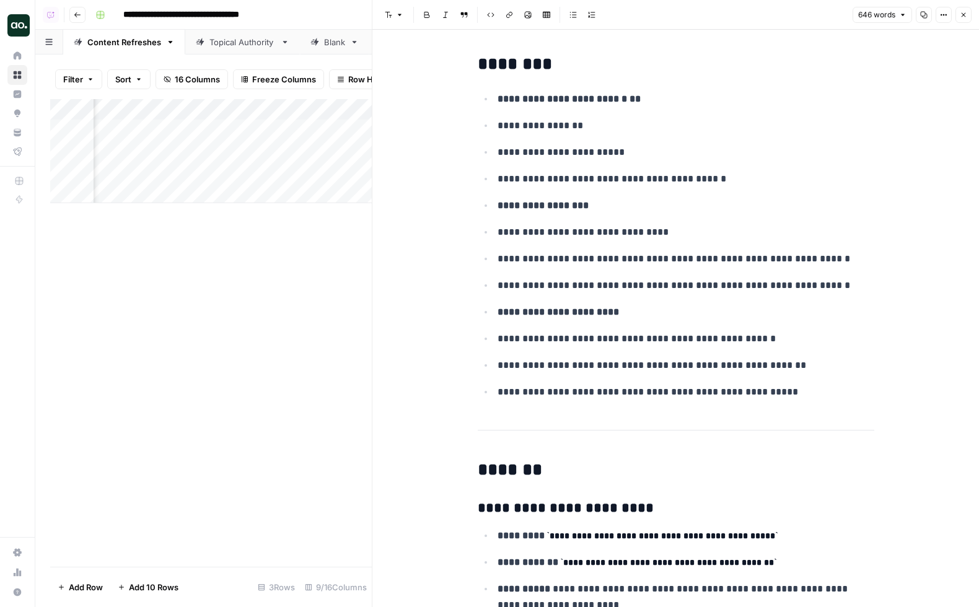
click at [966, 12] on icon "button" at bounding box center [963, 14] width 7 height 7
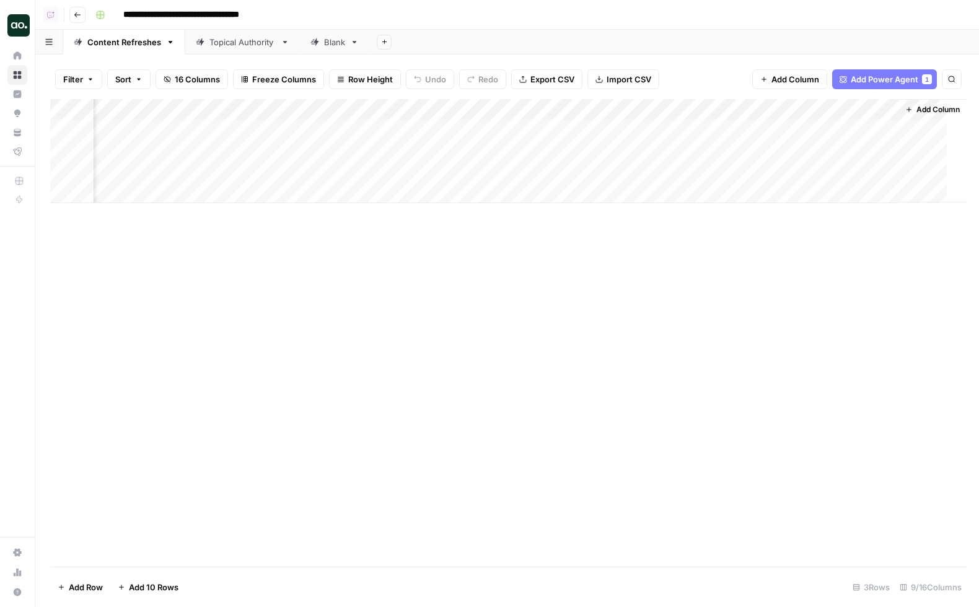
scroll to position [0, 343]
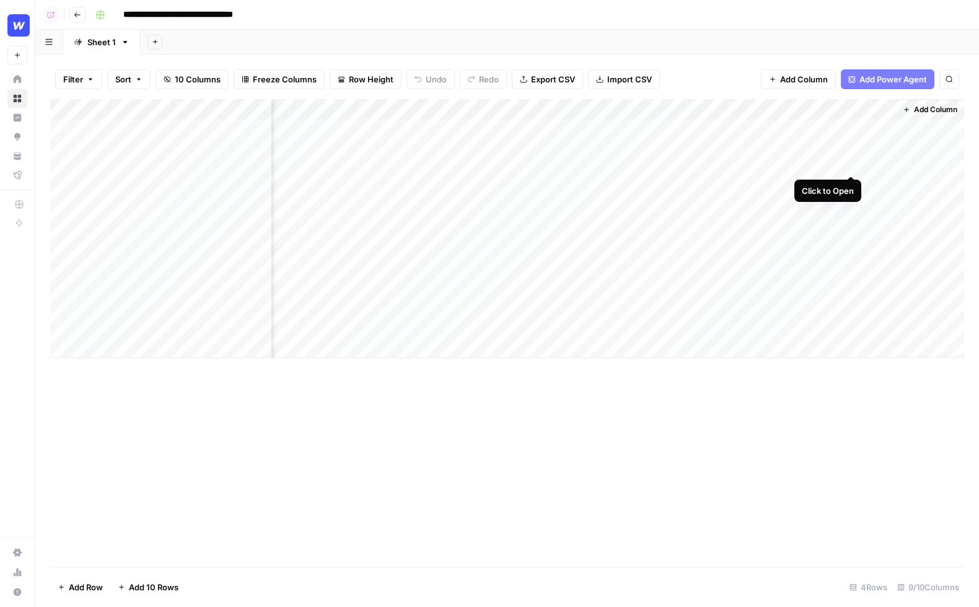
click at [853, 125] on div "Add Column" at bounding box center [507, 228] width 914 height 259
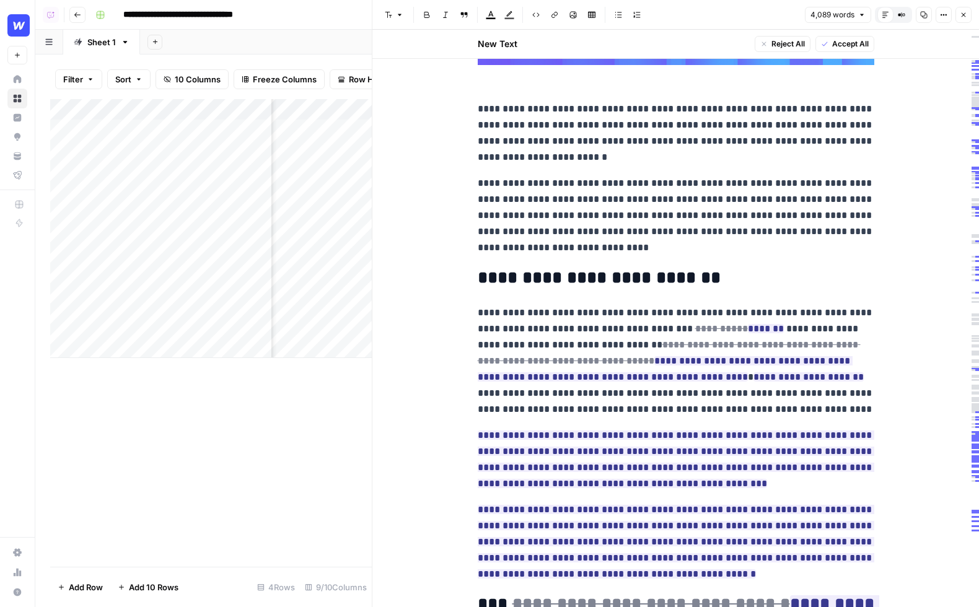
scroll to position [350, 0]
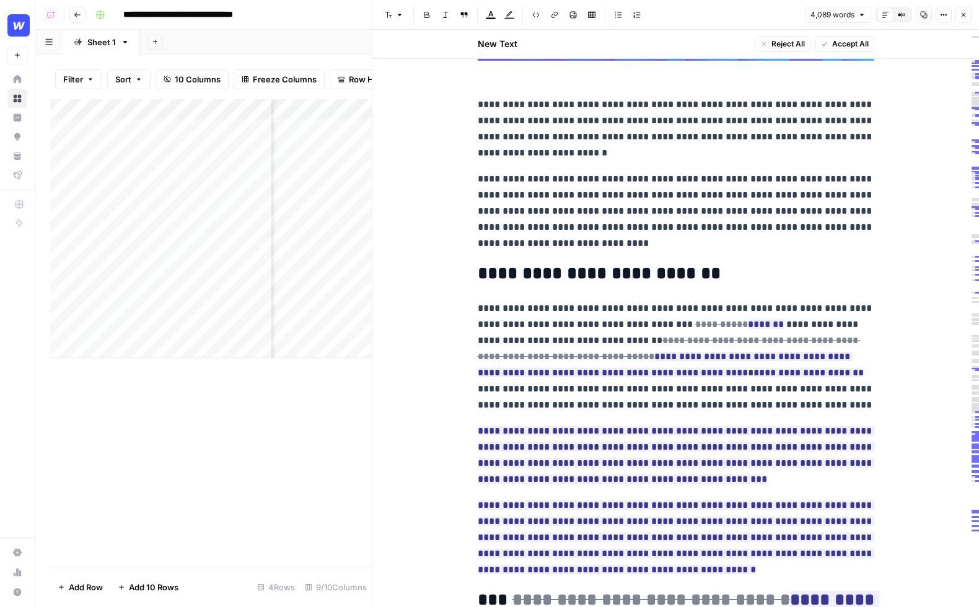
click at [619, 332] on p "**********" at bounding box center [676, 357] width 397 height 113
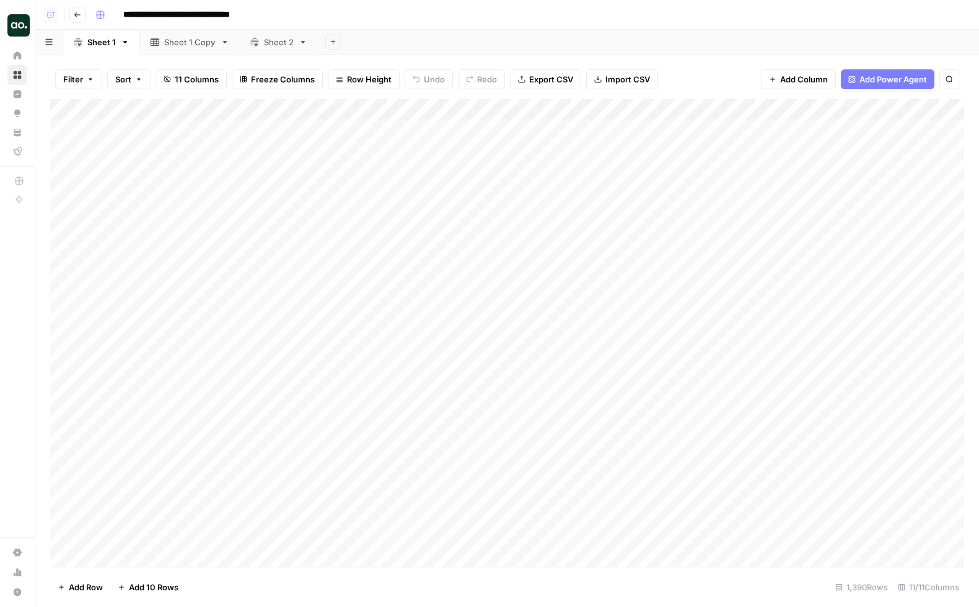
scroll to position [0, 588]
click at [497, 110] on div "Add Column" at bounding box center [507, 333] width 914 height 468
click at [687, 65] on div "Filter Sort 11 Columns Freeze Columns Row Height Undo Redo Export CSV Import CS…" at bounding box center [507, 80] width 914 height 40
click at [723, 43] on div "Add Sheet" at bounding box center [648, 42] width 661 height 25
click at [520, 53] on div "Add Sheet" at bounding box center [648, 42] width 661 height 25
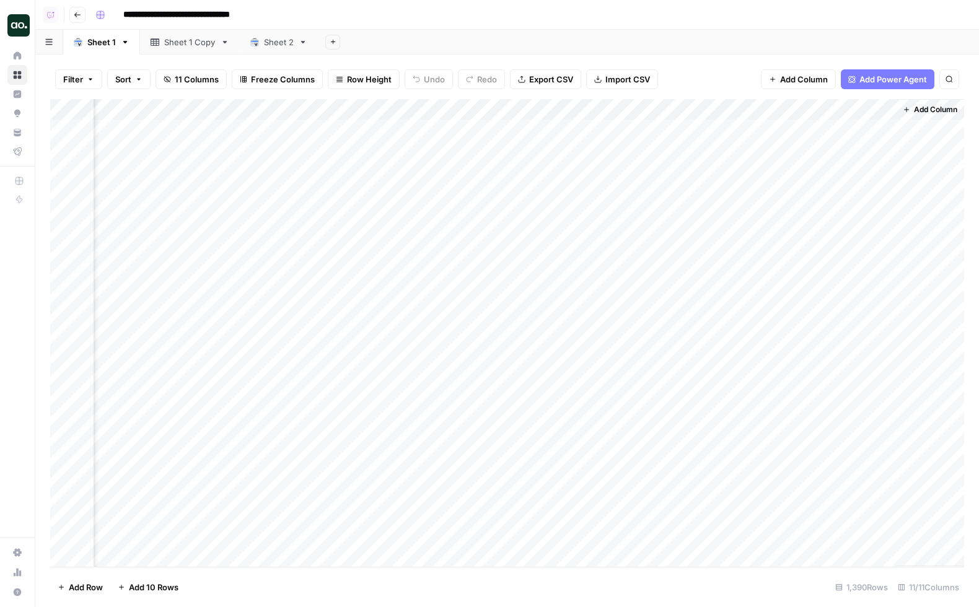
click at [563, 50] on div "Add Sheet" at bounding box center [648, 42] width 661 height 25
click at [580, 49] on div "Add Sheet" at bounding box center [648, 42] width 661 height 25
click at [535, 51] on div "Add Sheet" at bounding box center [648, 42] width 661 height 25
